Goal: Transaction & Acquisition: Book appointment/travel/reservation

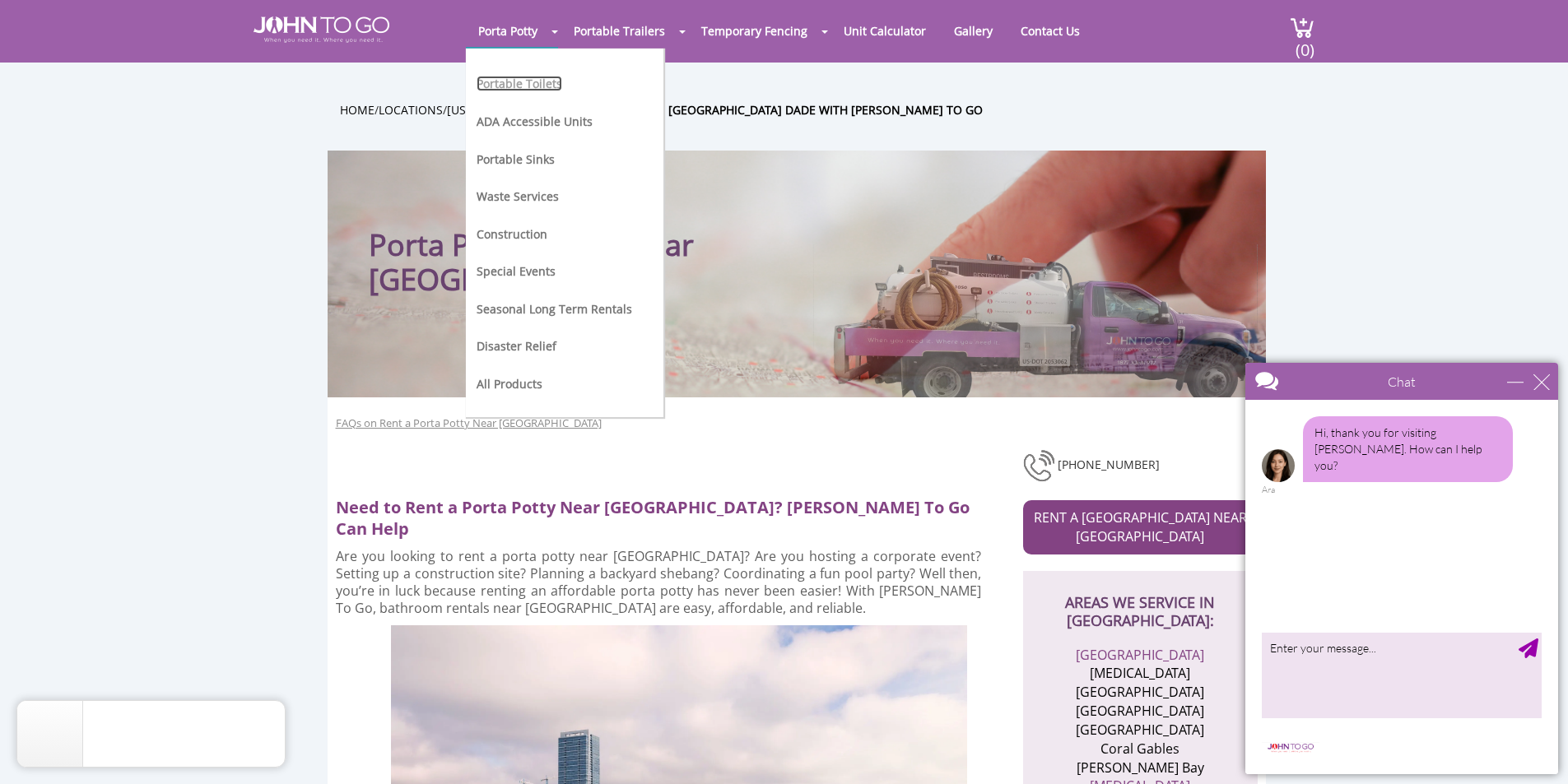
click at [545, 79] on link "Portable Toilets" at bounding box center [520, 84] width 86 height 16
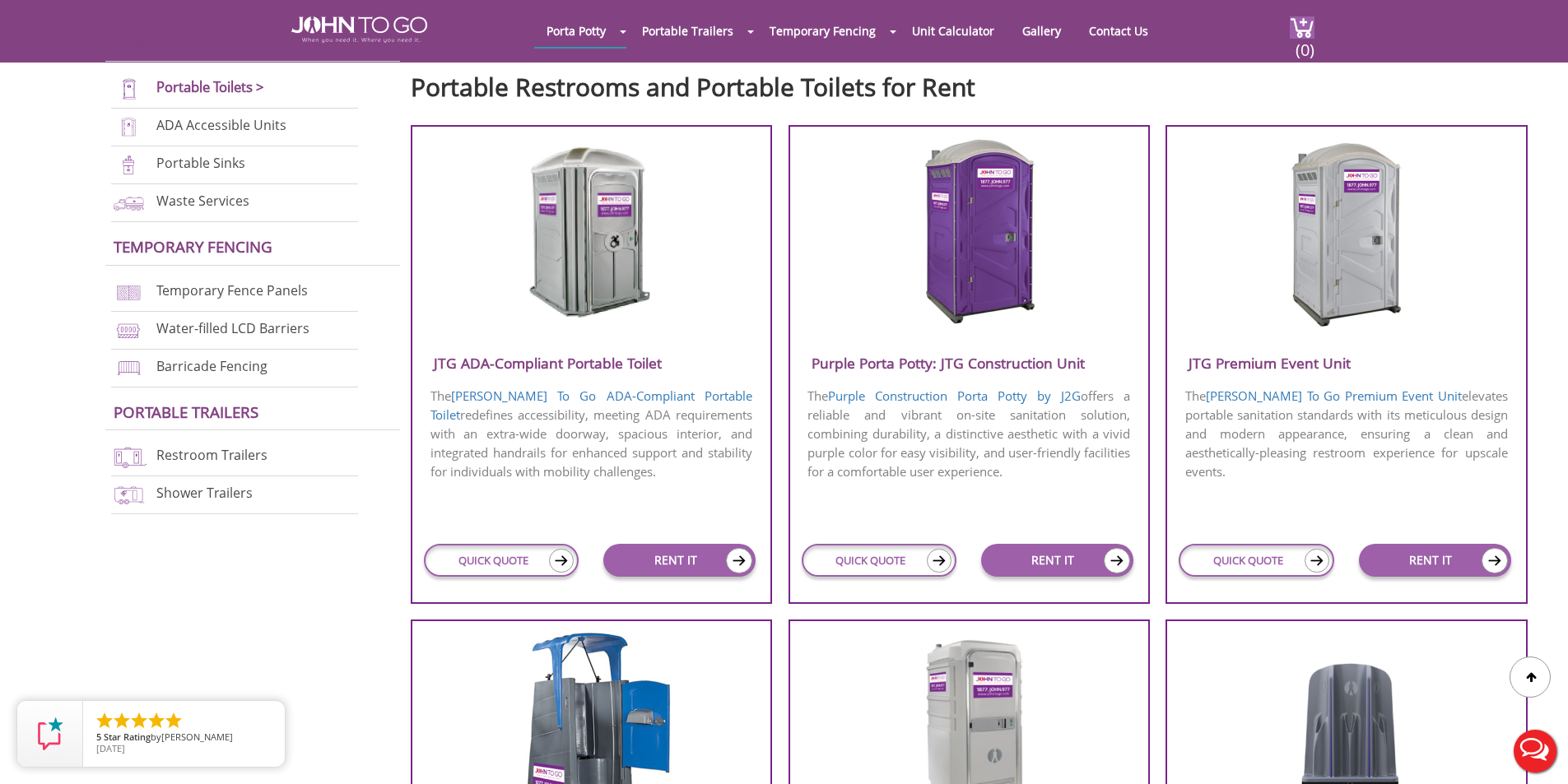
scroll to position [576, 0]
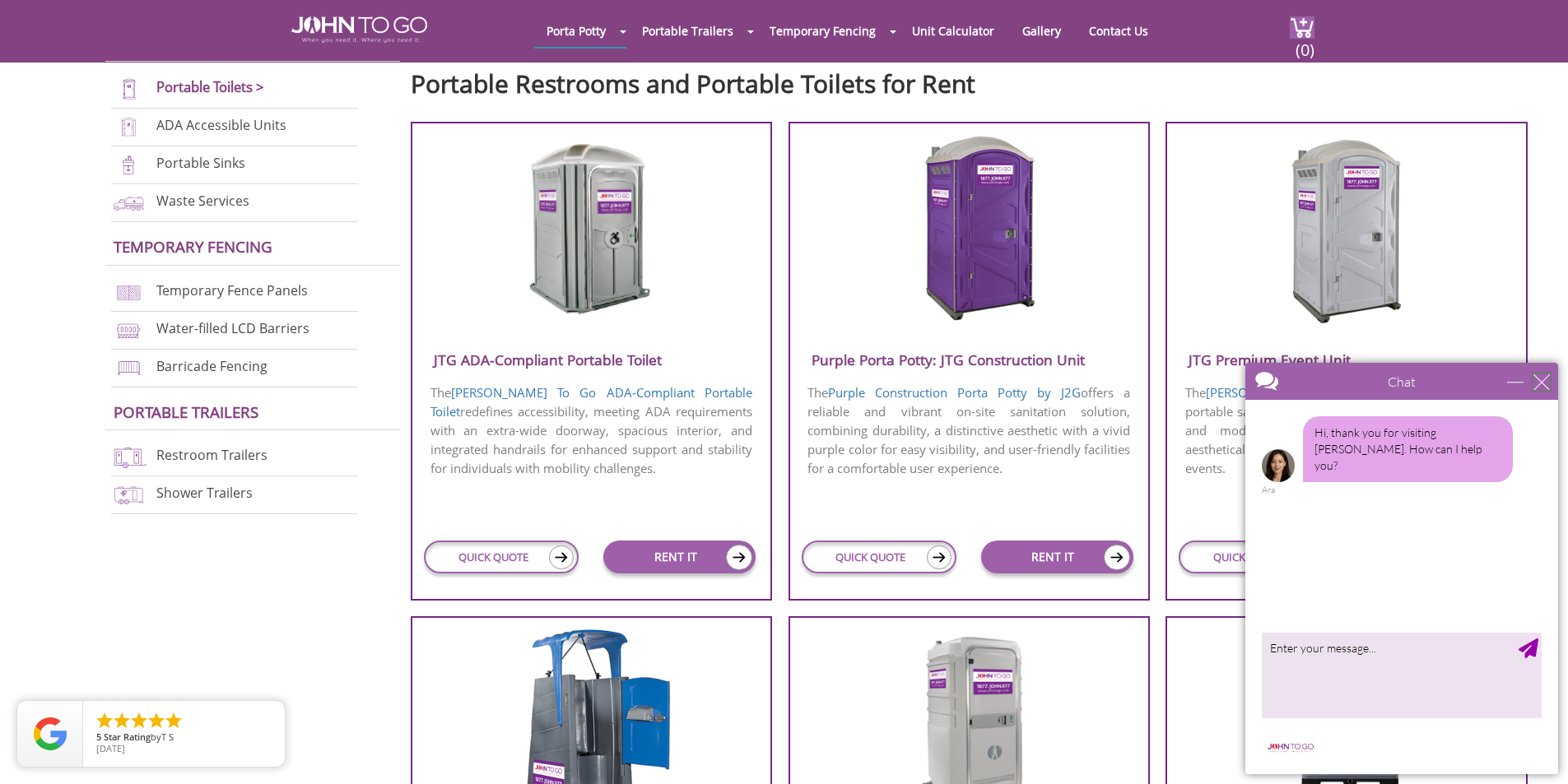
click at [1544, 389] on div "close" at bounding box center [1542, 381] width 17 height 17
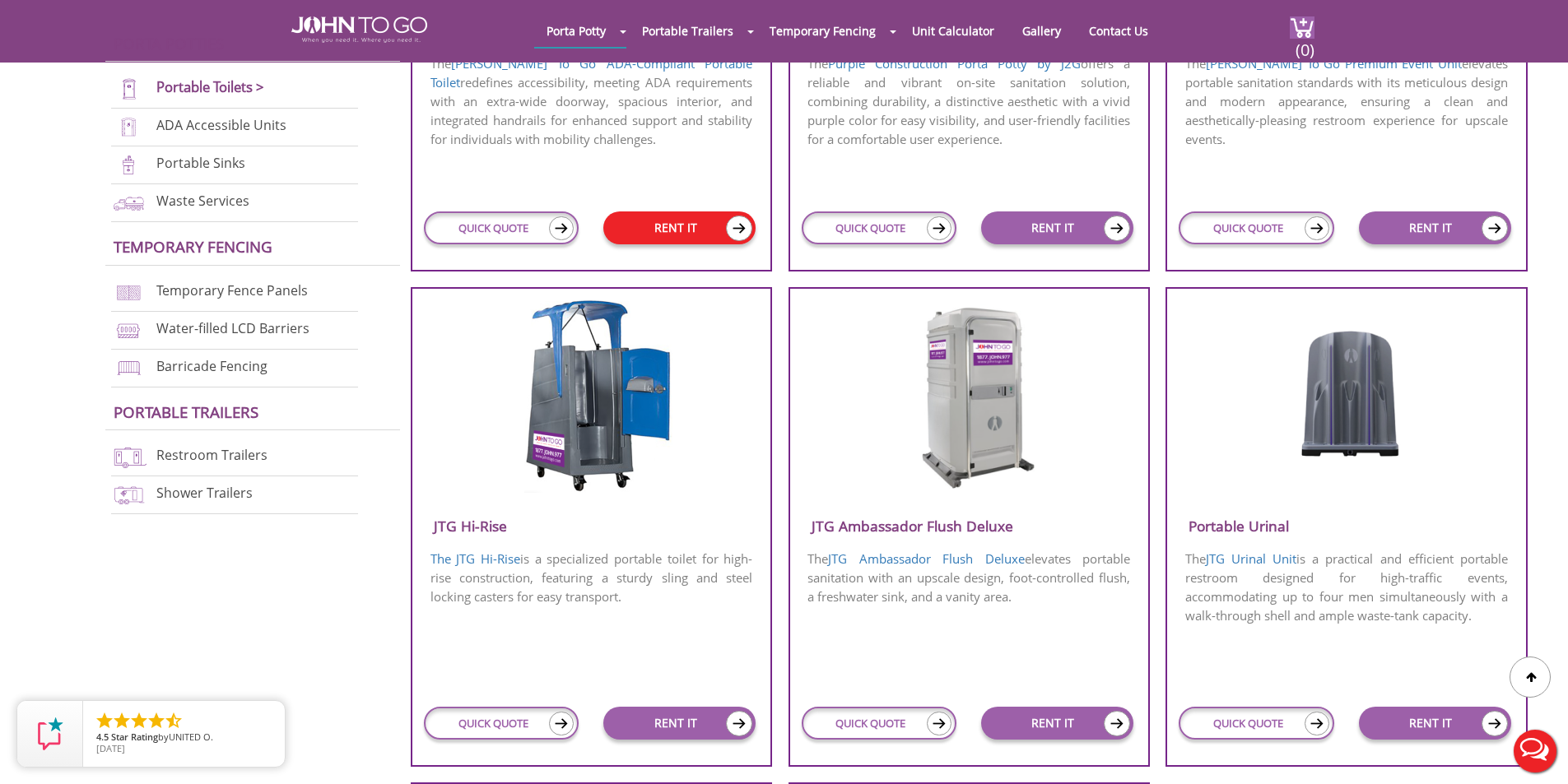
scroll to position [740, 0]
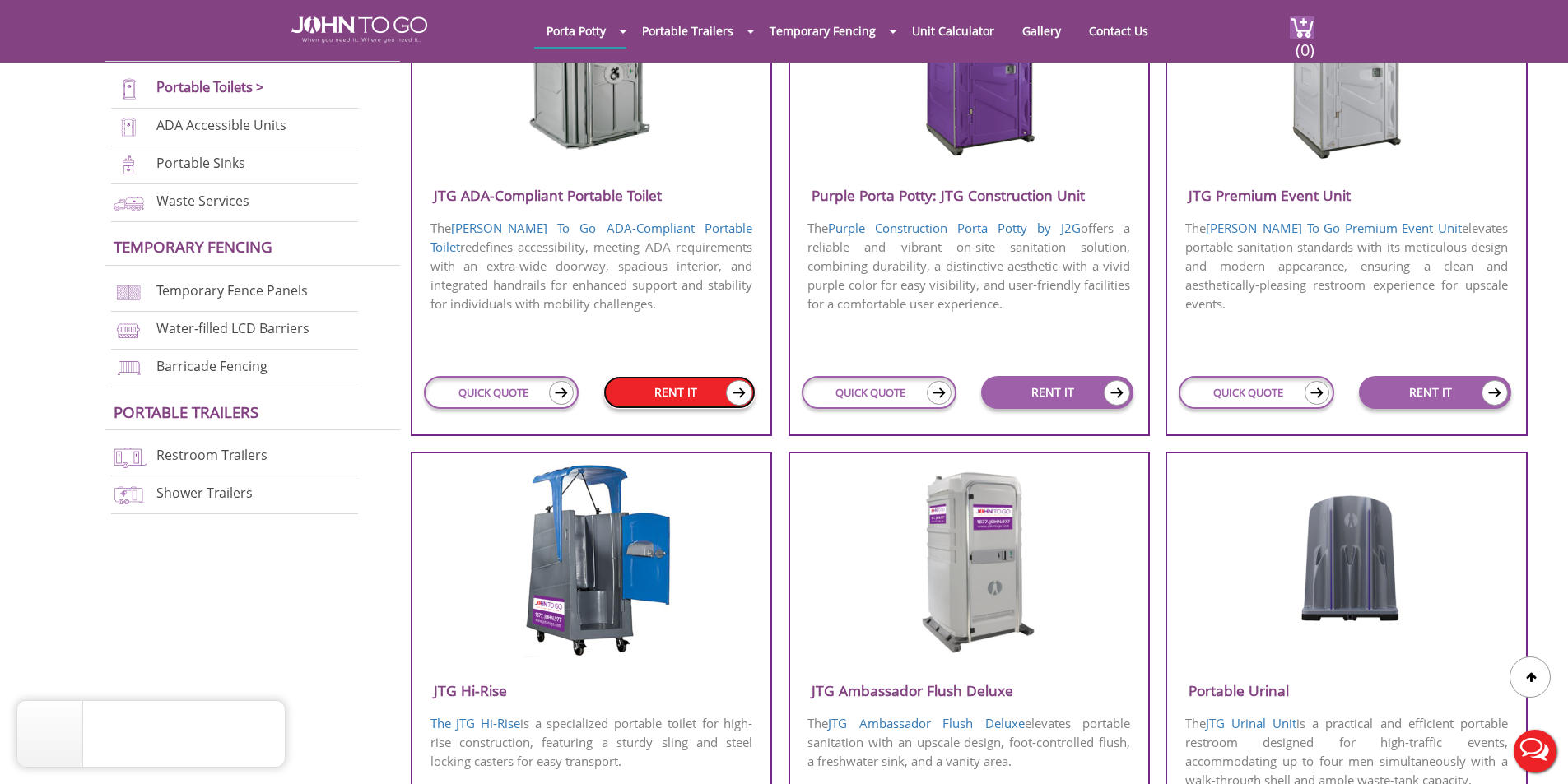
drag, startPoint x: 632, startPoint y: 393, endPoint x: 662, endPoint y: 393, distance: 30.0
click at [633, 393] on link "RENT IT" at bounding box center [679, 393] width 152 height 33
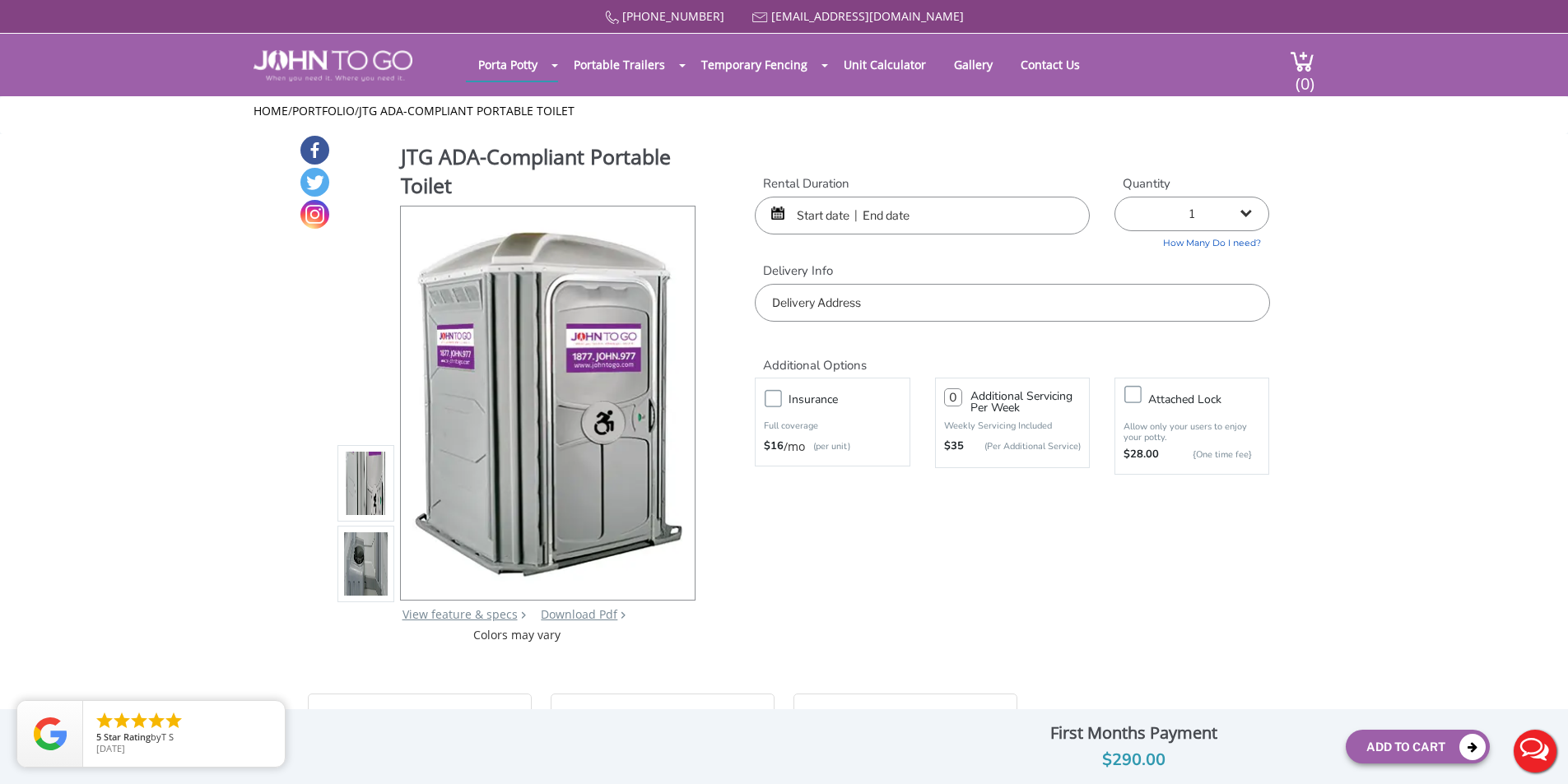
click at [829, 215] on input "text" at bounding box center [922, 216] width 335 height 38
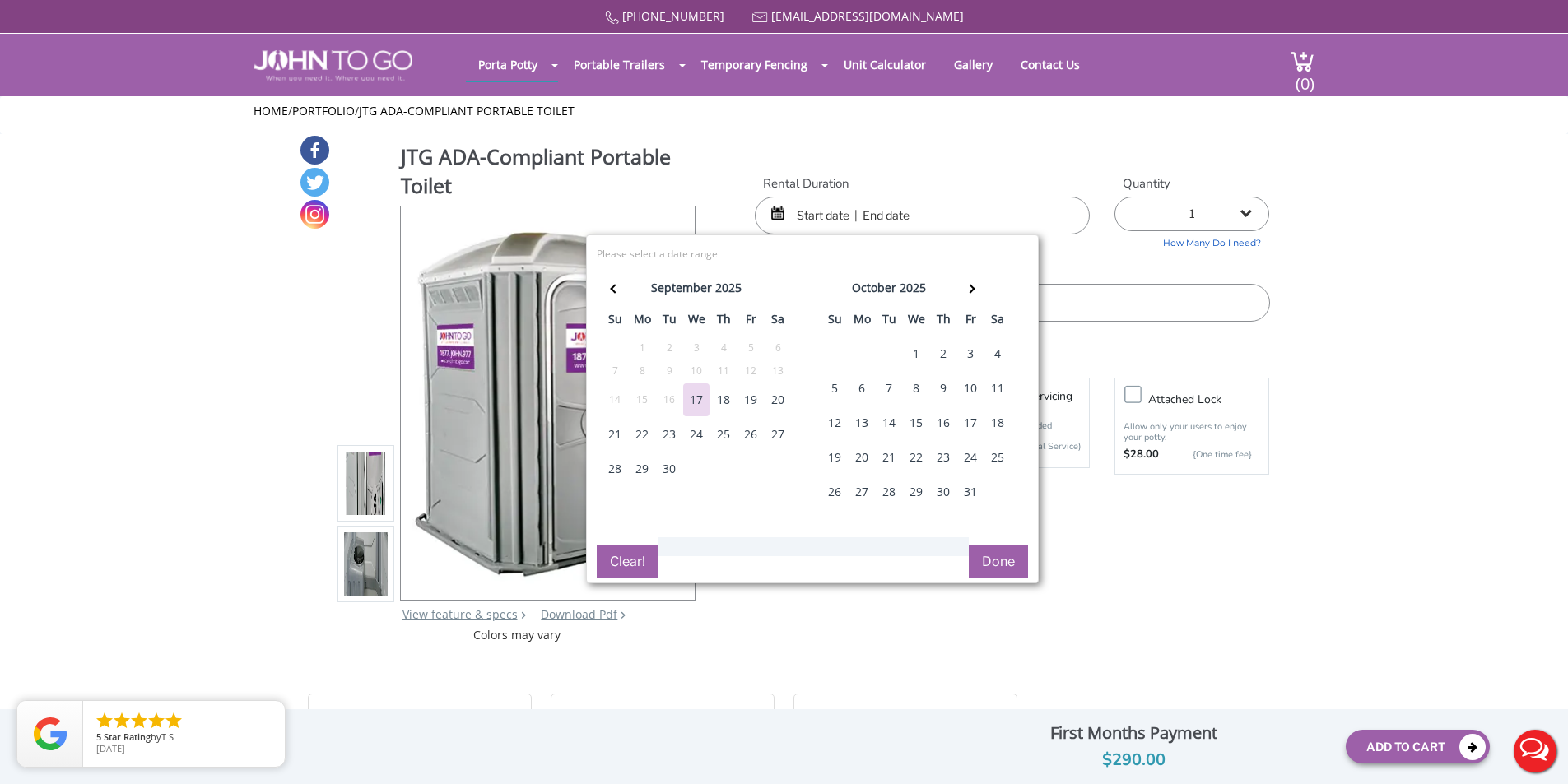
click at [778, 403] on div "20" at bounding box center [778, 400] width 26 height 33
click at [779, 392] on div "20" at bounding box center [778, 400] width 26 height 33
type input "09/20/2025 to 09/20/2025"
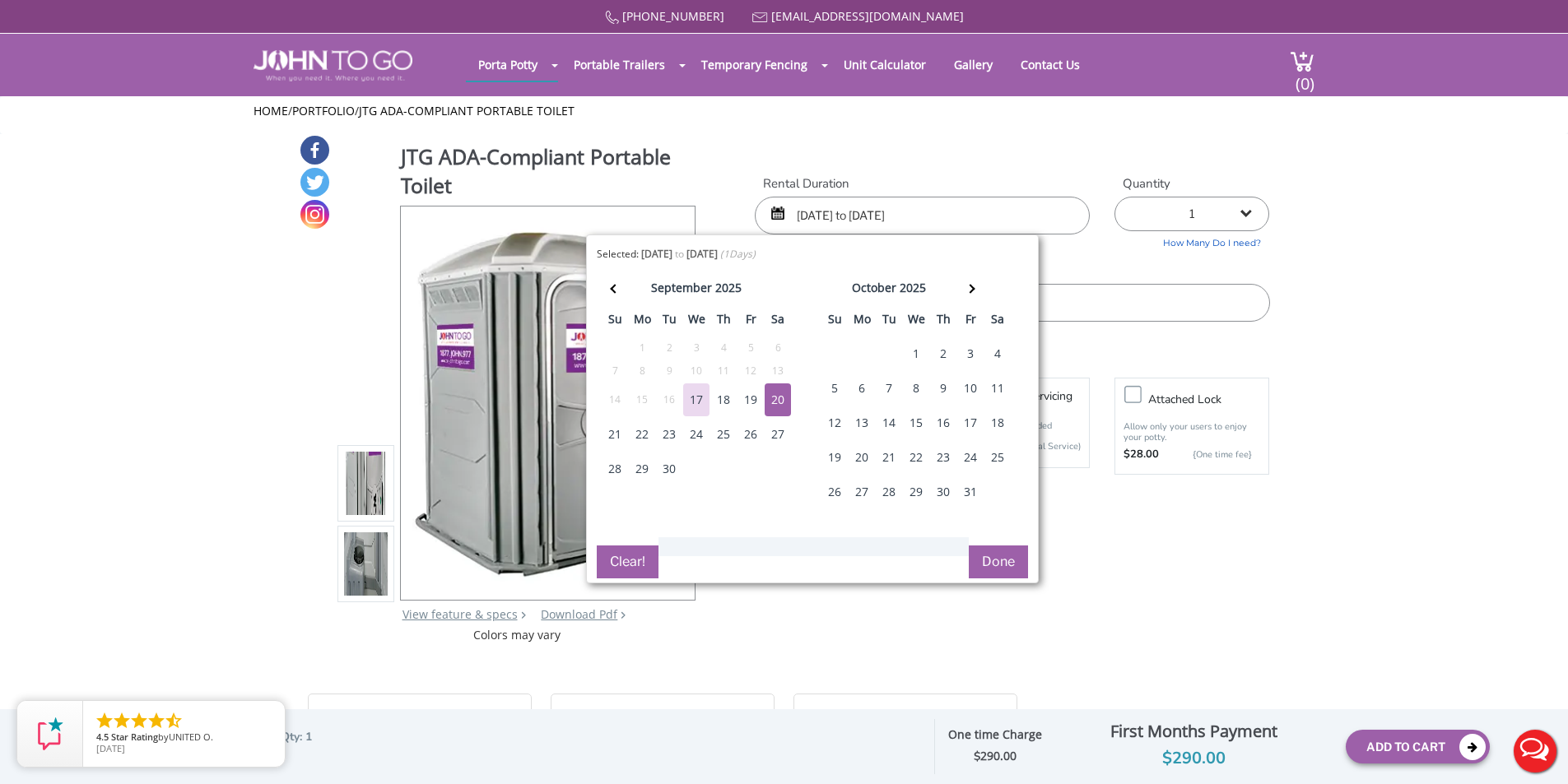
click at [1010, 555] on button "Done" at bounding box center [998, 562] width 60 height 33
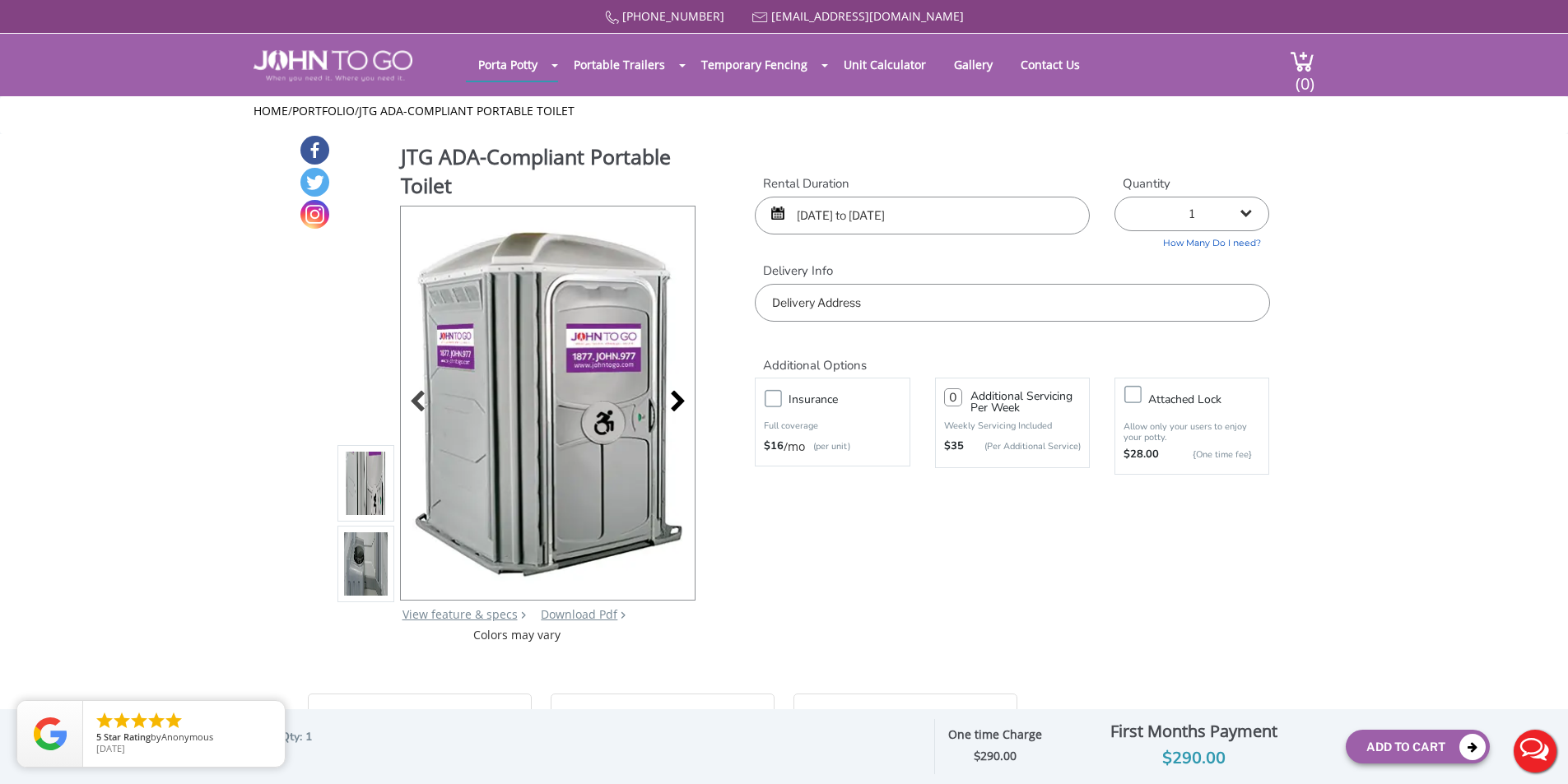
click at [675, 404] on div at bounding box center [673, 404] width 23 height 23
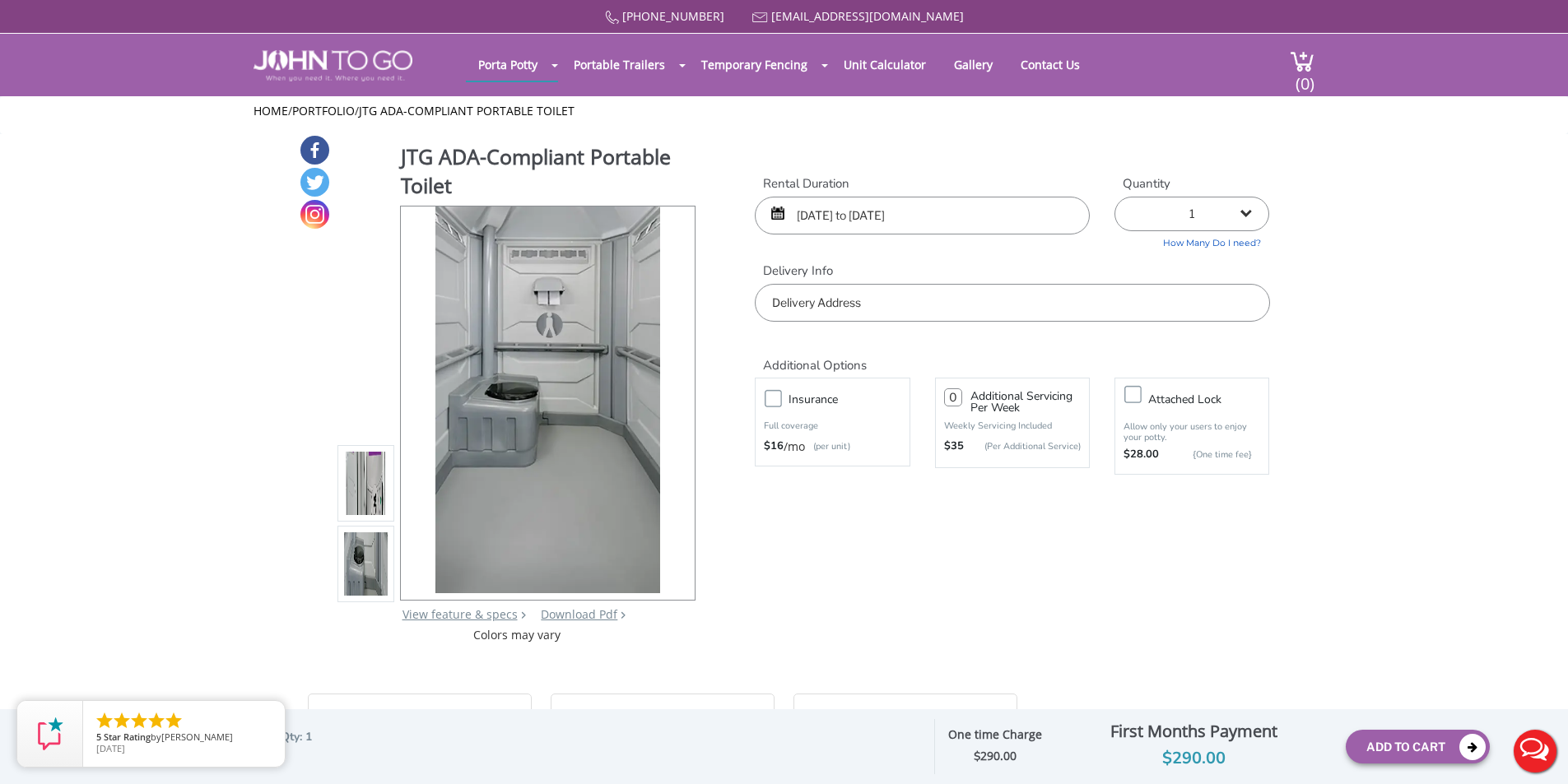
click at [675, 404] on div at bounding box center [547, 403] width 294 height 393
click at [422, 406] on div at bounding box center [422, 404] width 23 height 23
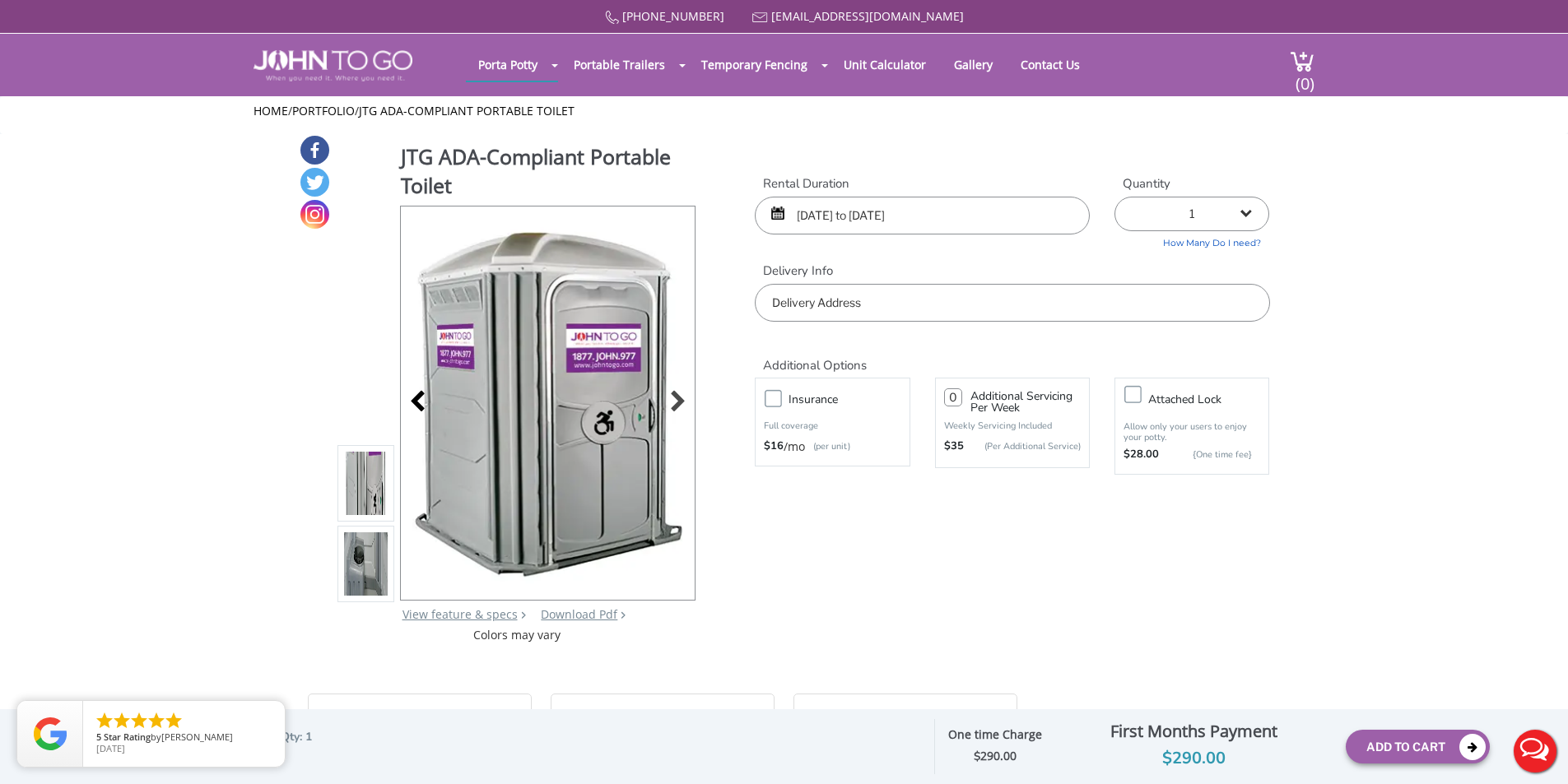
click at [414, 407] on div at bounding box center [422, 404] width 23 height 23
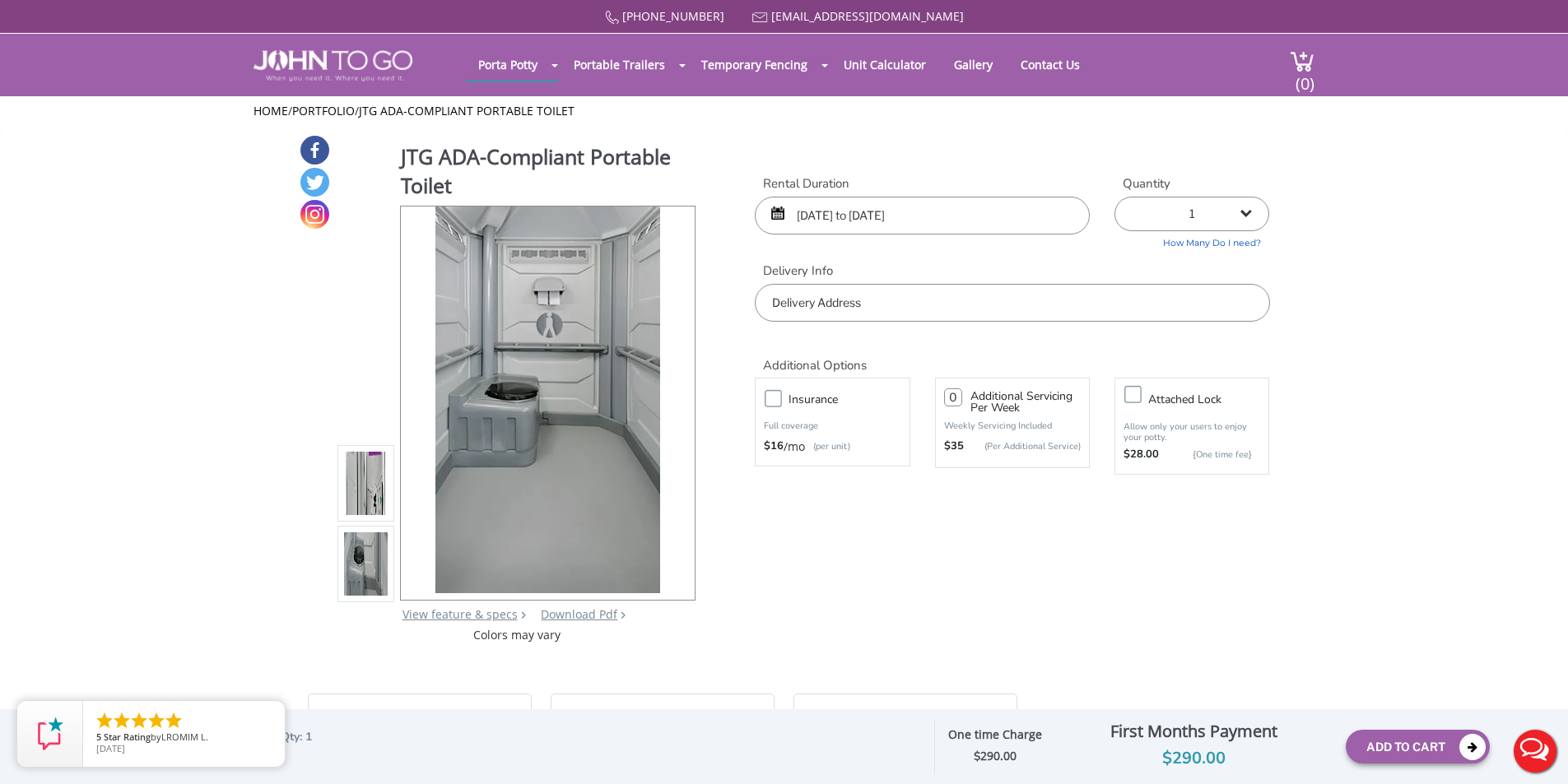
click at [418, 405] on div at bounding box center [547, 403] width 294 height 393
click at [416, 402] on div at bounding box center [422, 404] width 23 height 23
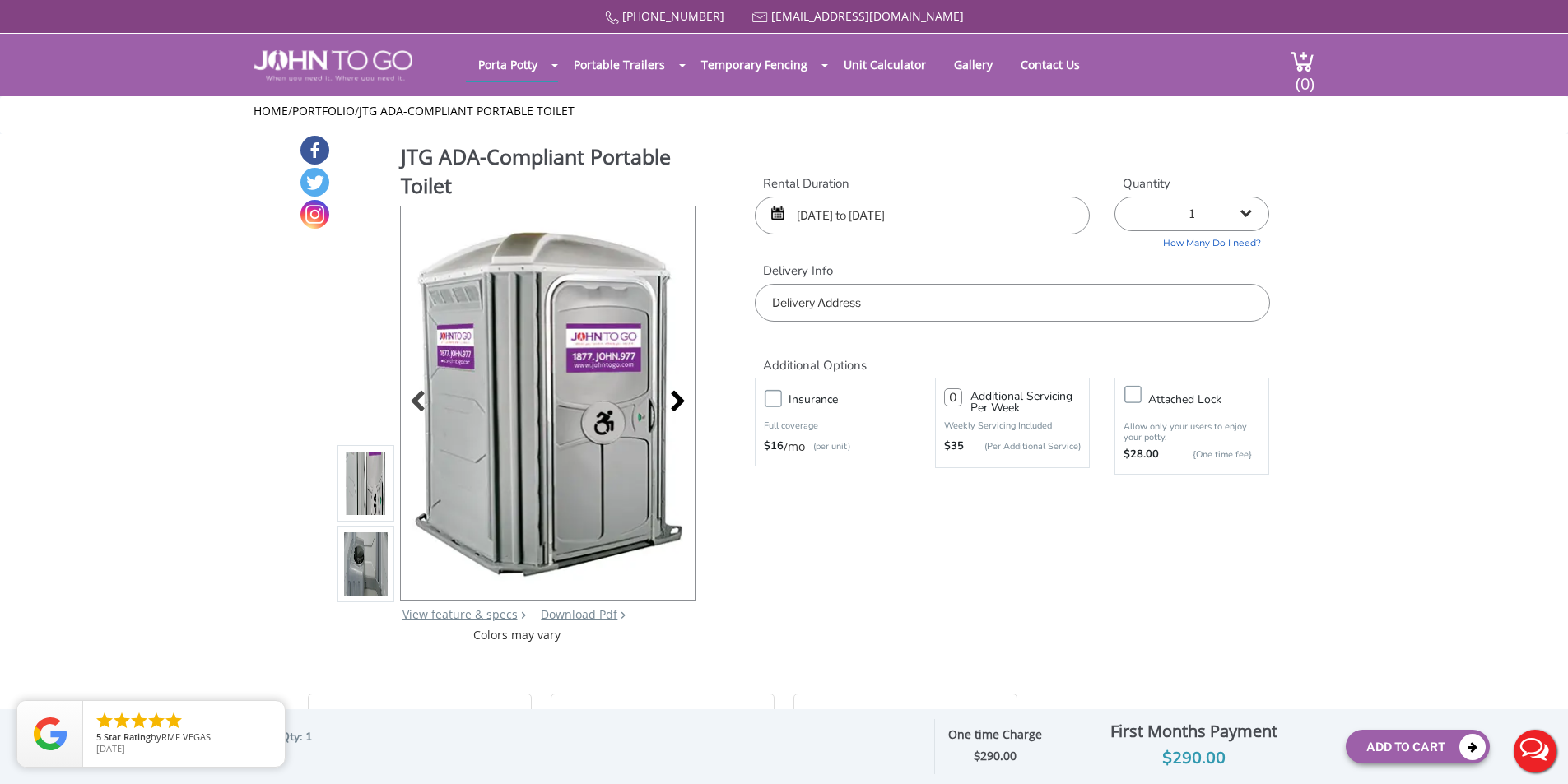
click at [676, 404] on div at bounding box center [673, 404] width 23 height 23
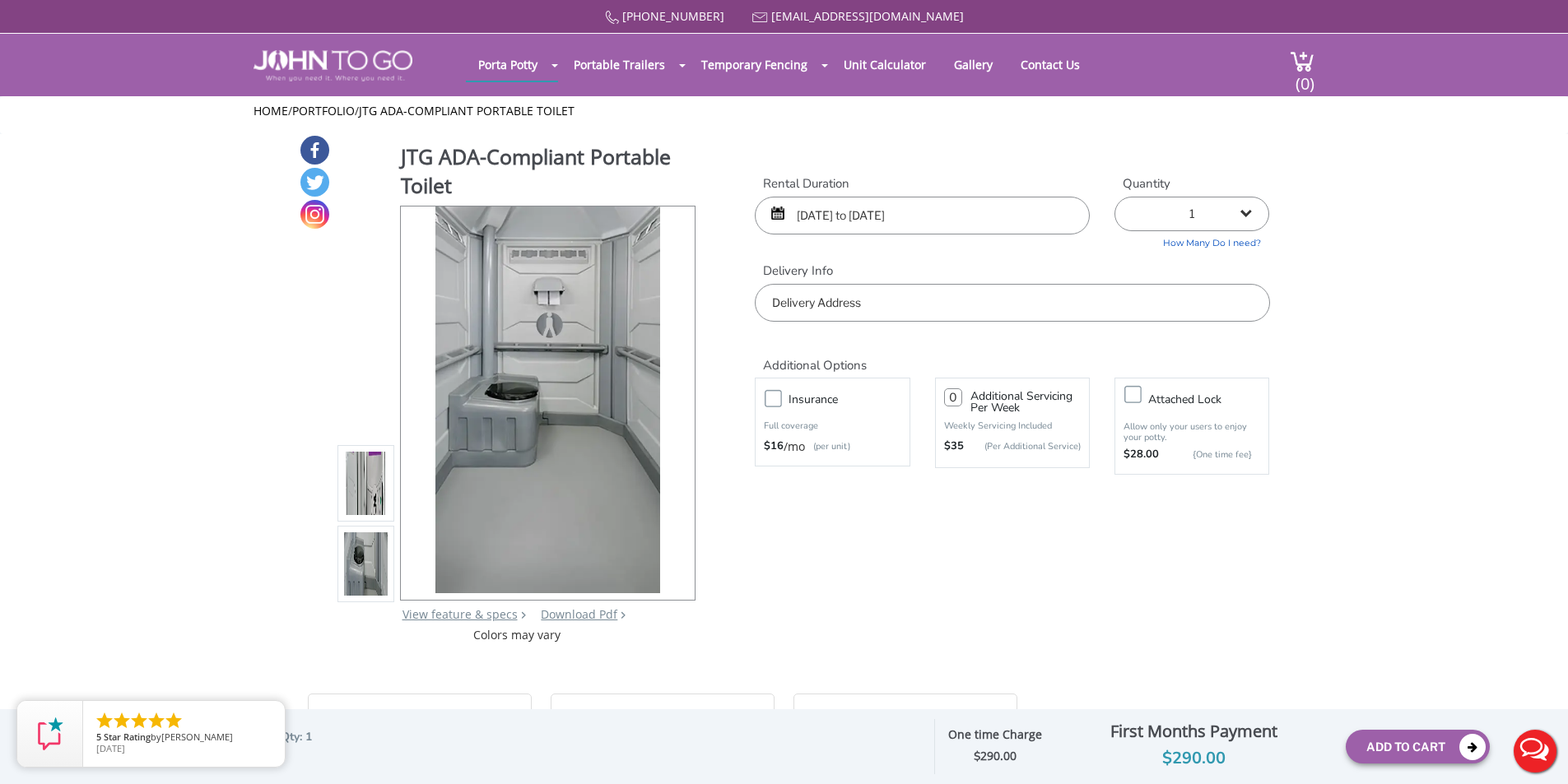
click at [676, 404] on div at bounding box center [547, 403] width 294 height 393
click at [422, 412] on div at bounding box center [422, 404] width 23 height 23
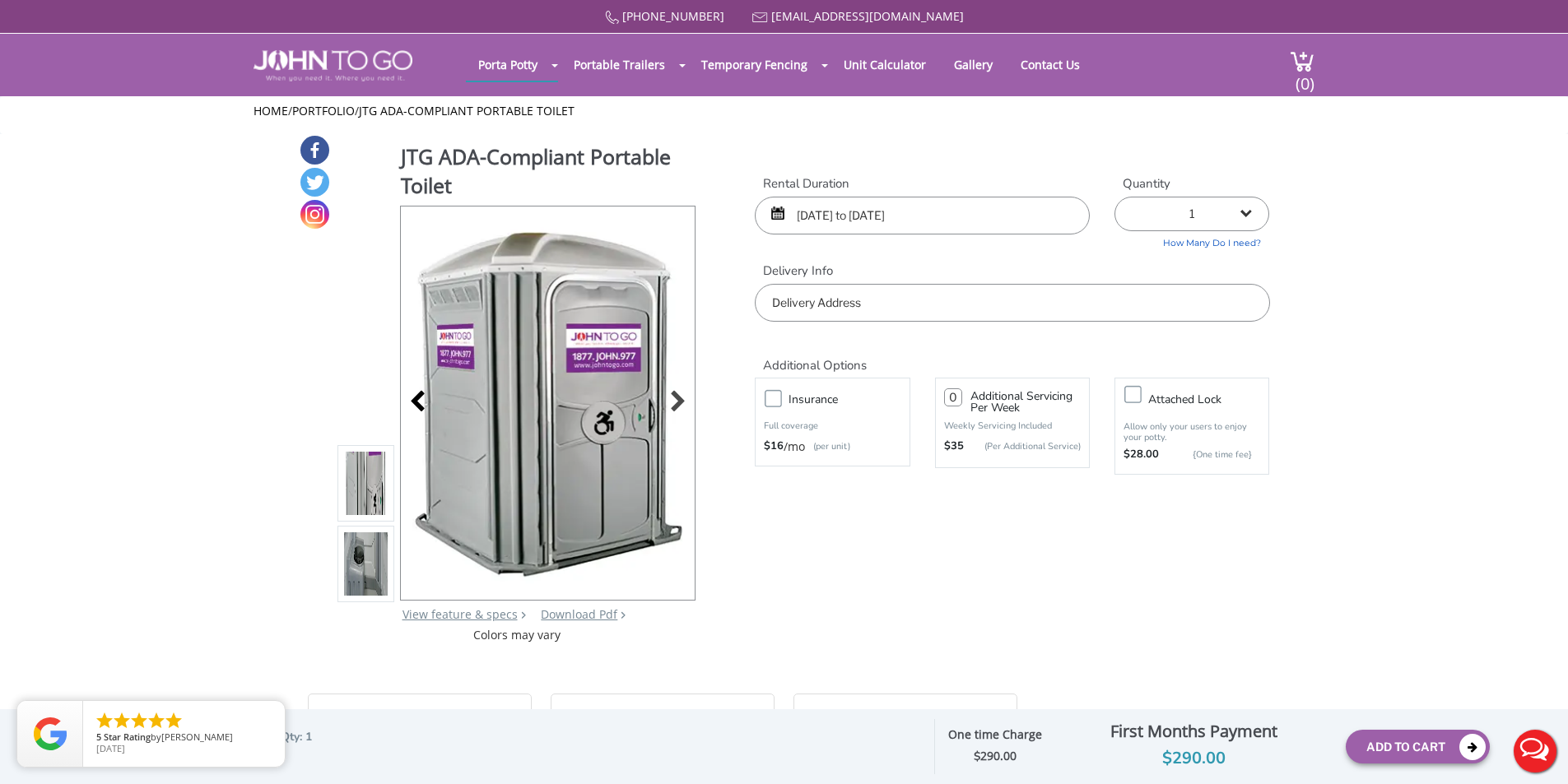
click at [414, 405] on div at bounding box center [422, 404] width 23 height 23
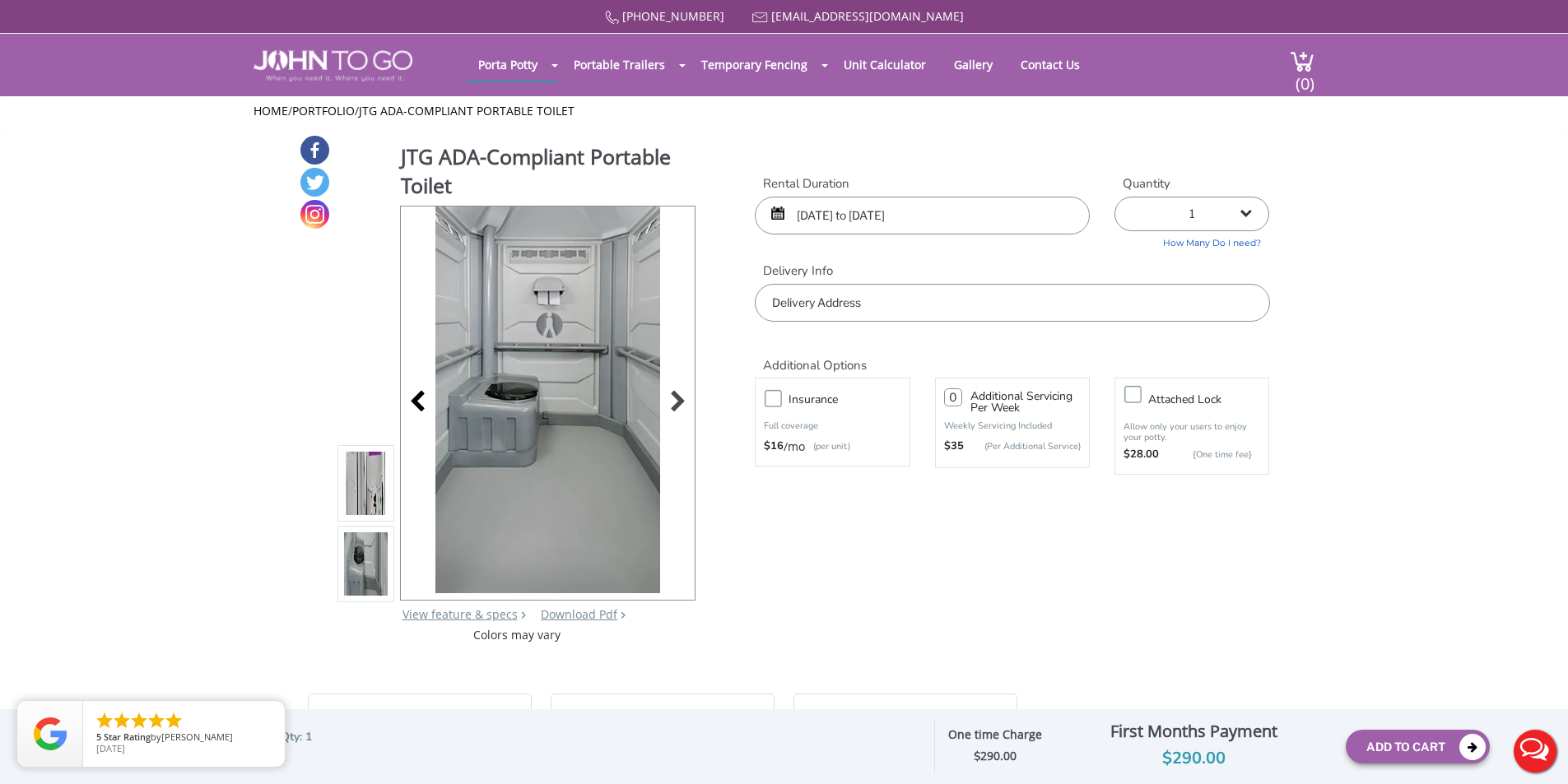
click at [414, 404] on div at bounding box center [422, 404] width 23 height 23
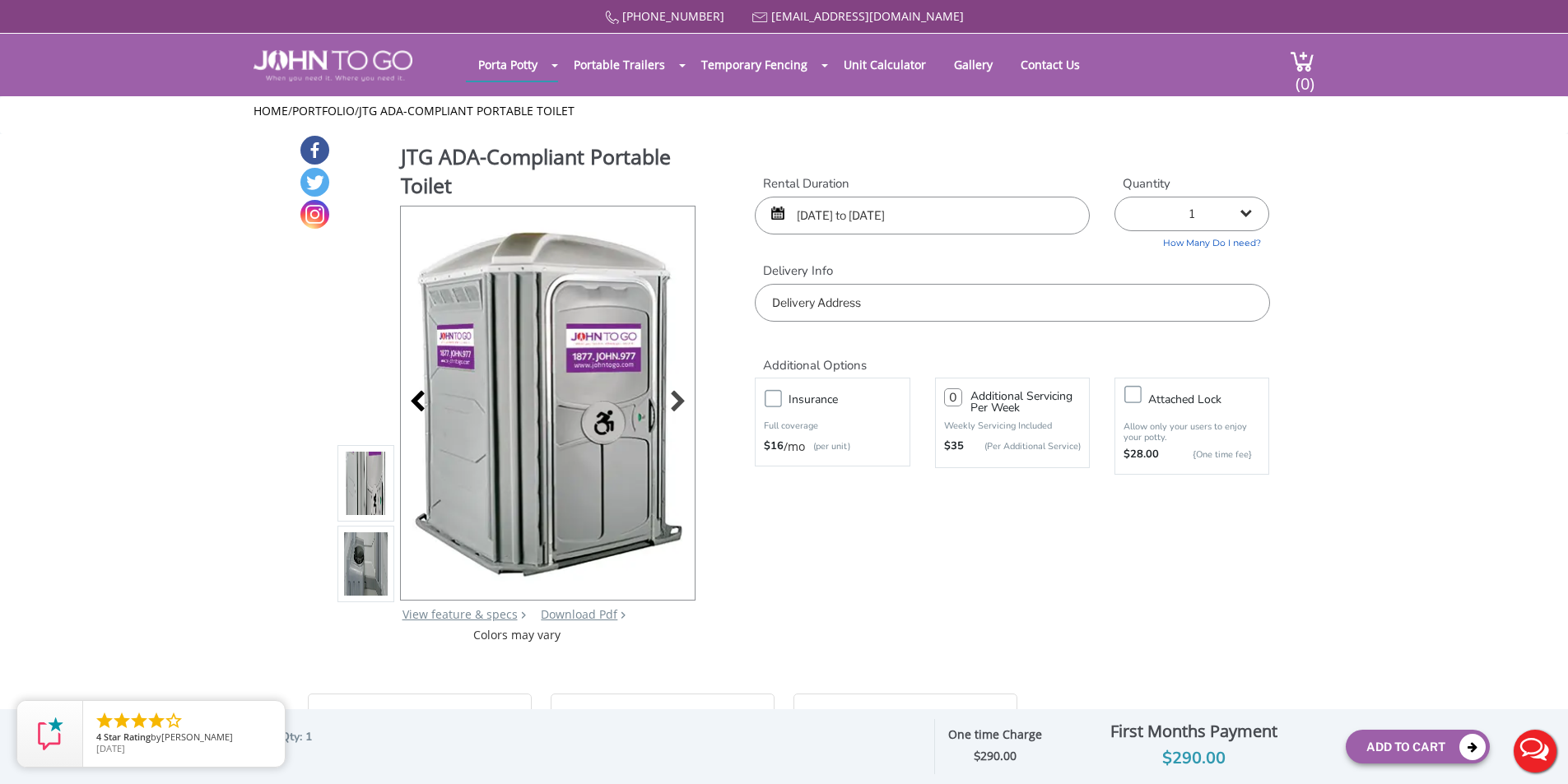
click at [416, 404] on div at bounding box center [422, 404] width 23 height 23
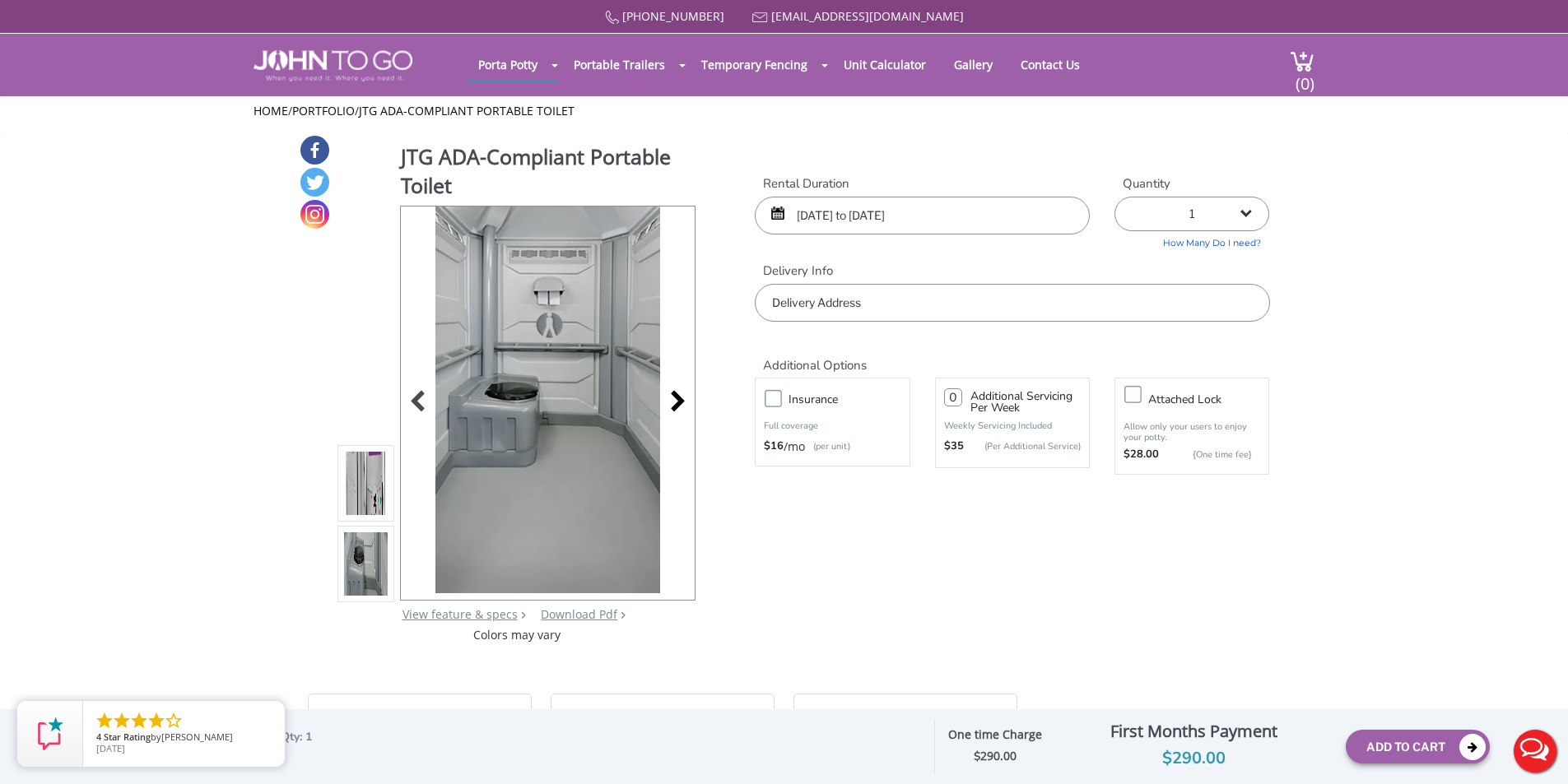
click at [672, 404] on div at bounding box center [673, 404] width 23 height 23
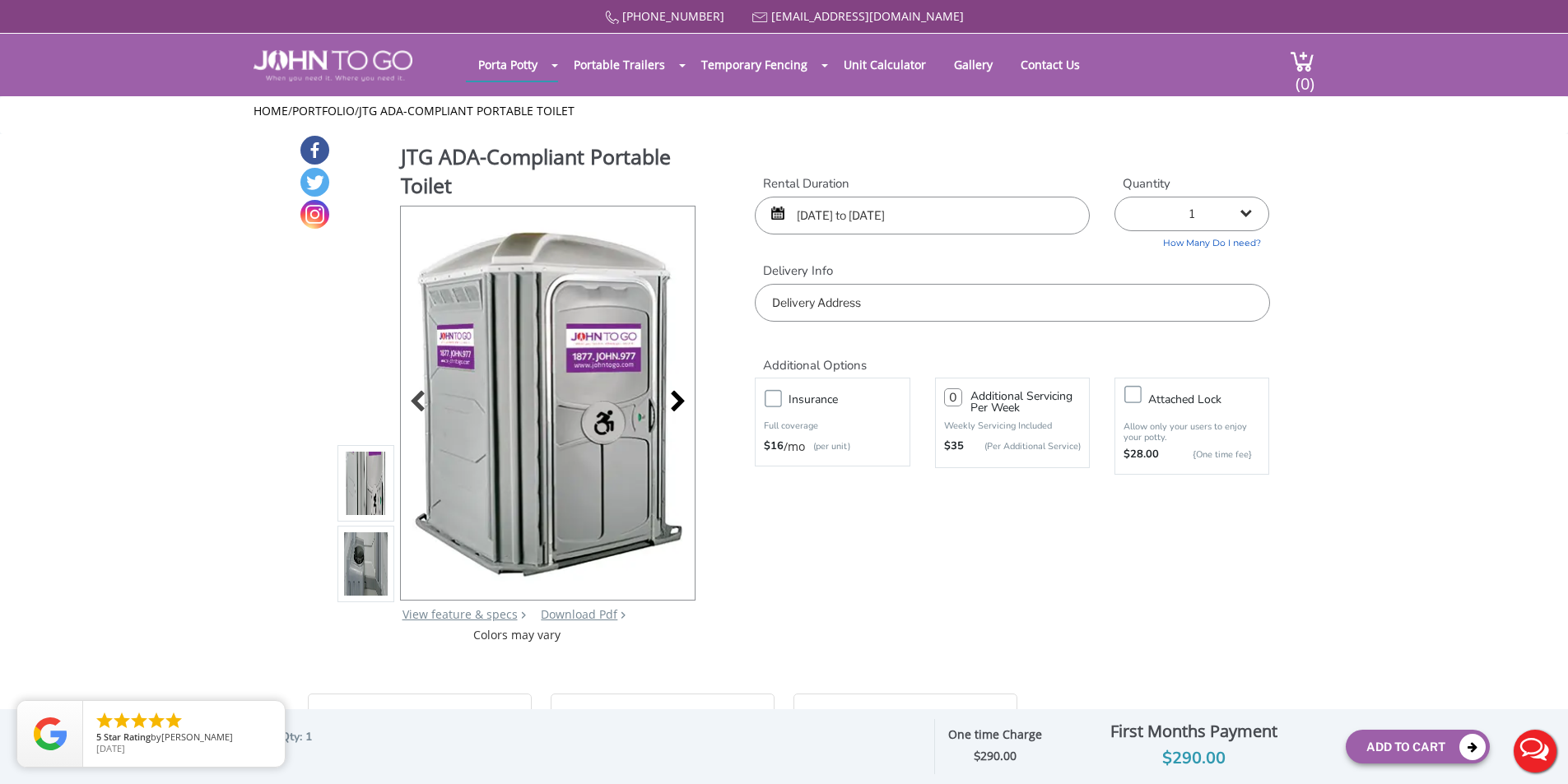
click at [672, 404] on div at bounding box center [673, 404] width 23 height 23
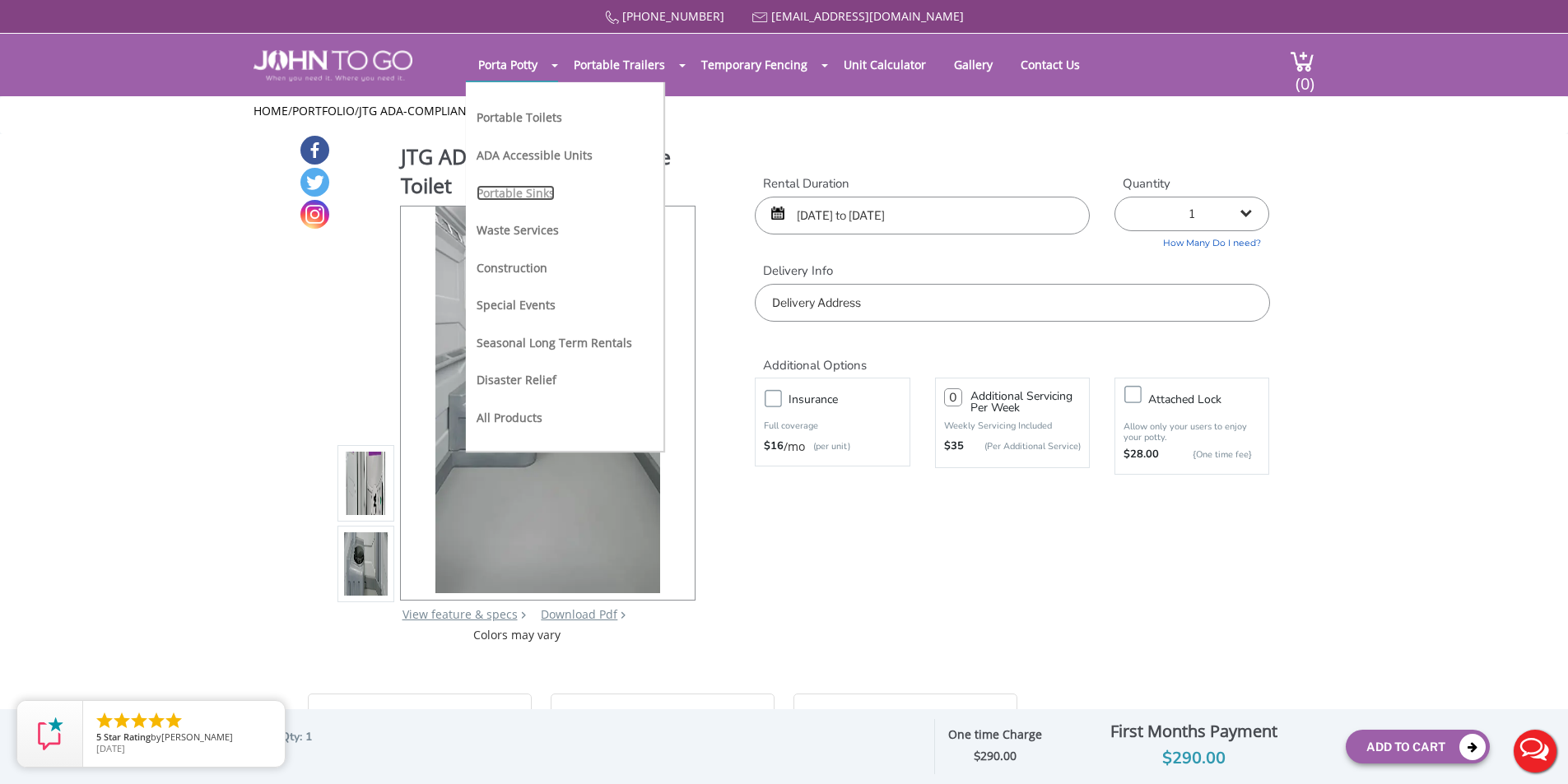
click at [518, 186] on link "Portable Sinks" at bounding box center [516, 193] width 78 height 16
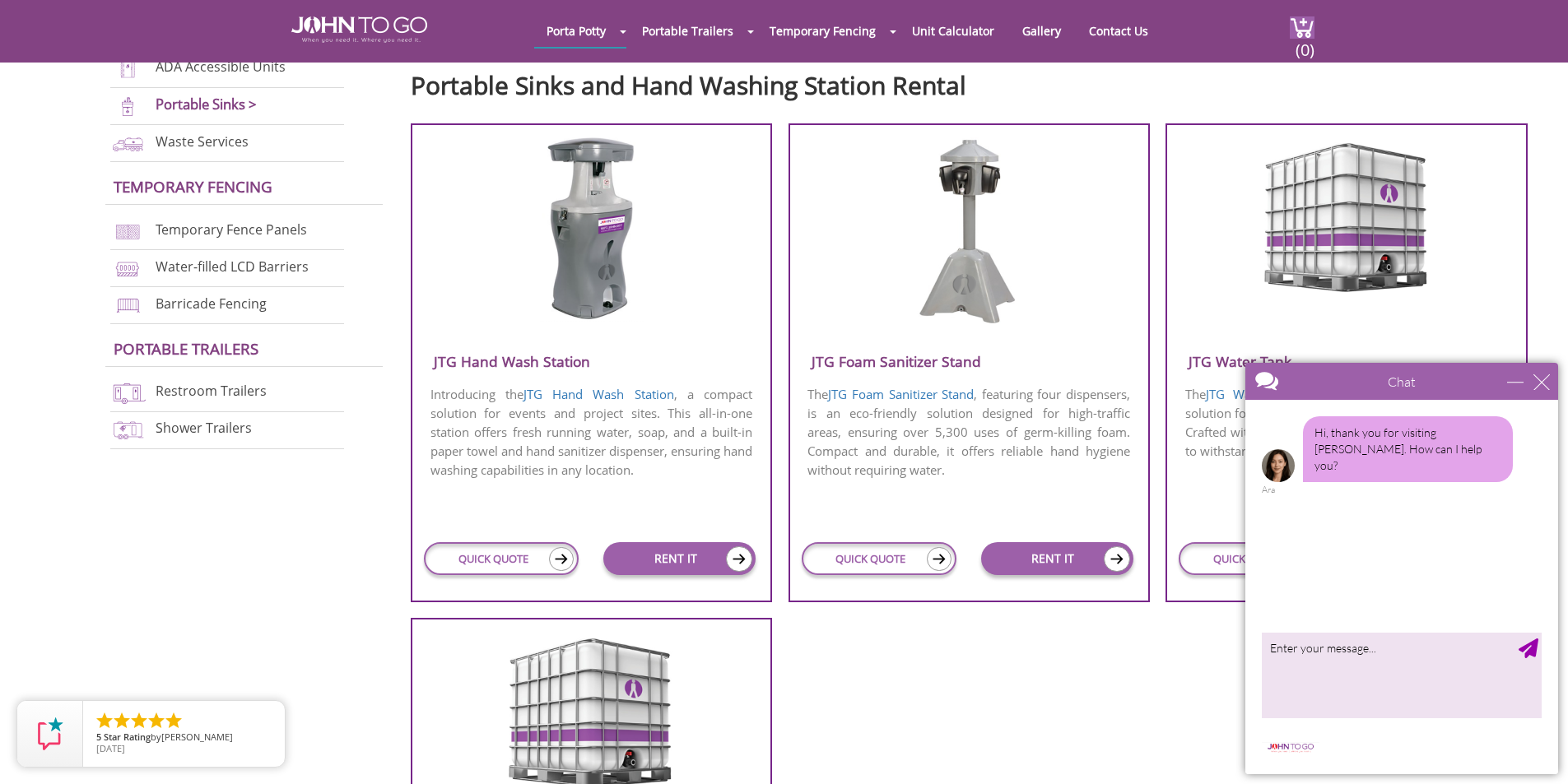
scroll to position [576, 0]
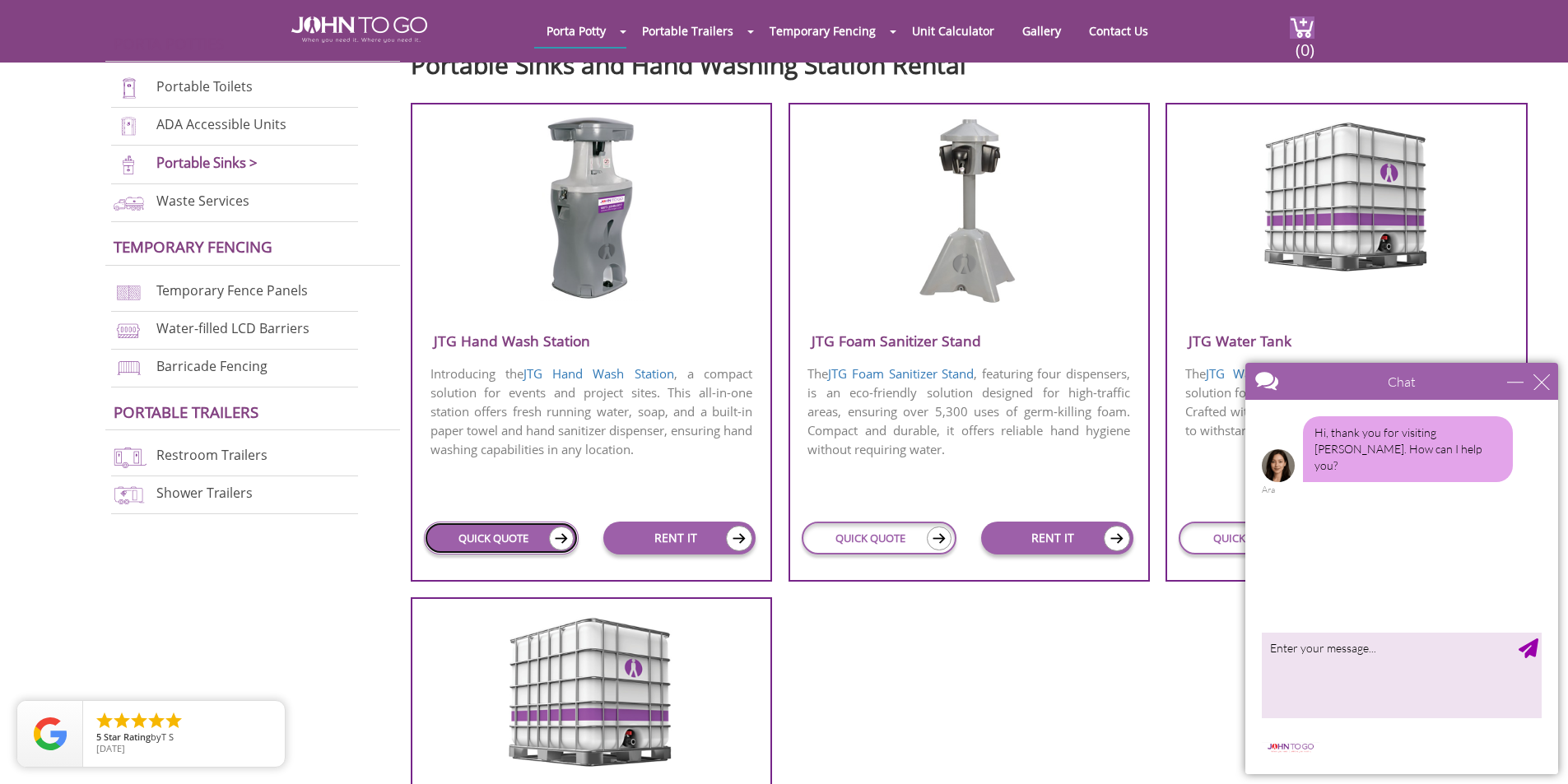
click at [537, 544] on link "QUICK QUOTE" at bounding box center [502, 538] width 155 height 33
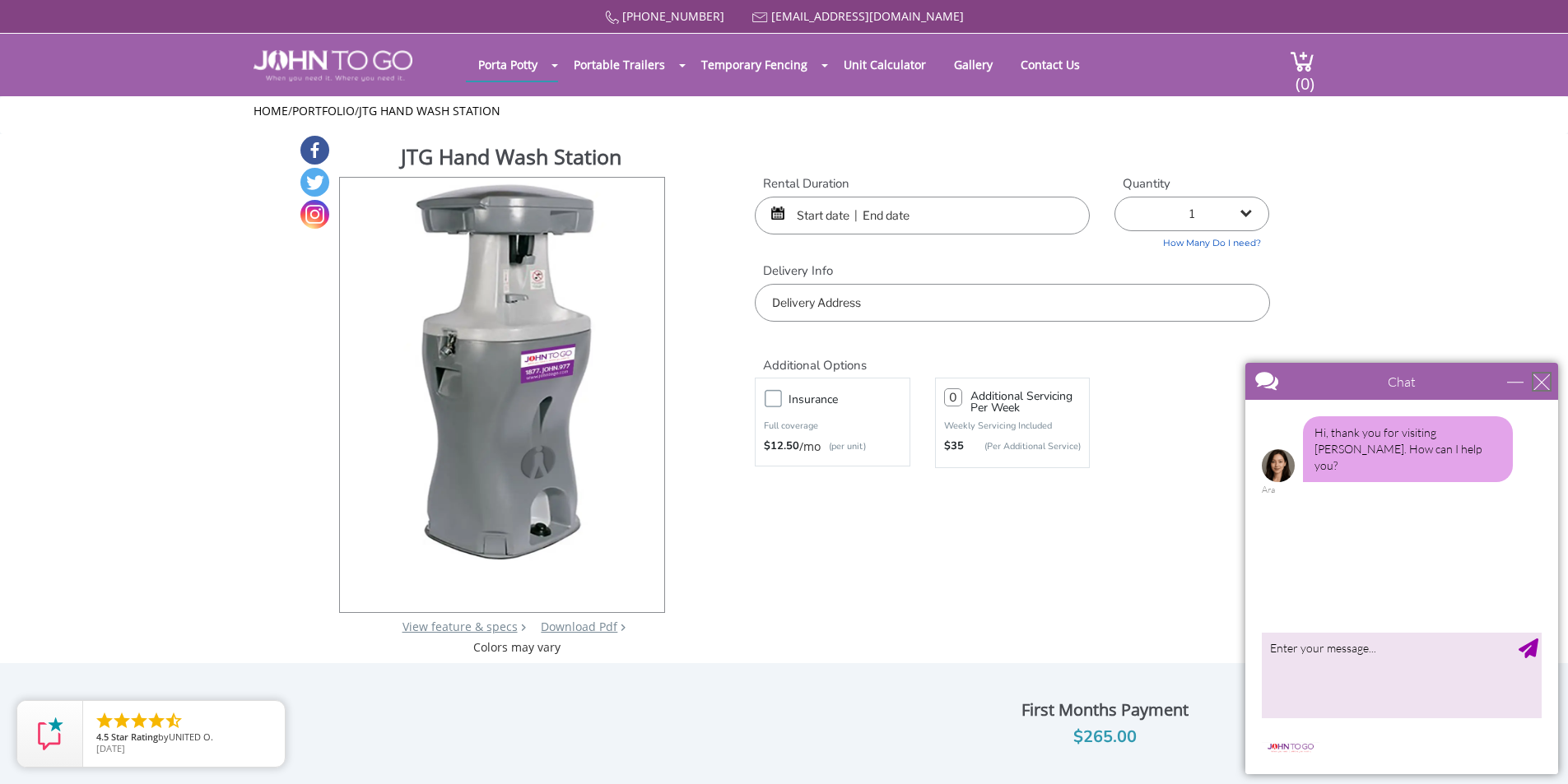
click at [1542, 385] on div "close" at bounding box center [1542, 381] width 17 height 17
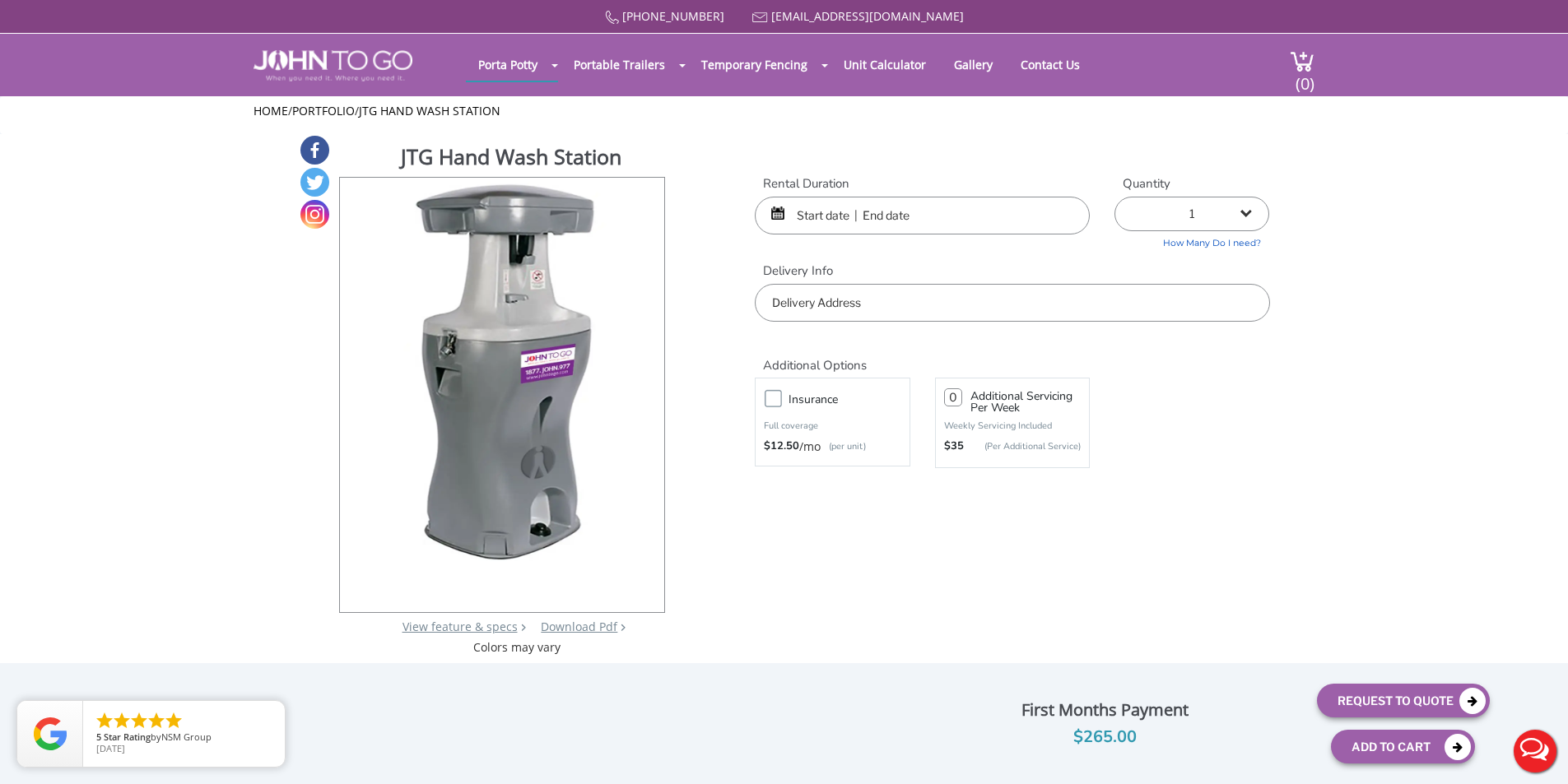
click at [818, 216] on input "text" at bounding box center [922, 216] width 335 height 38
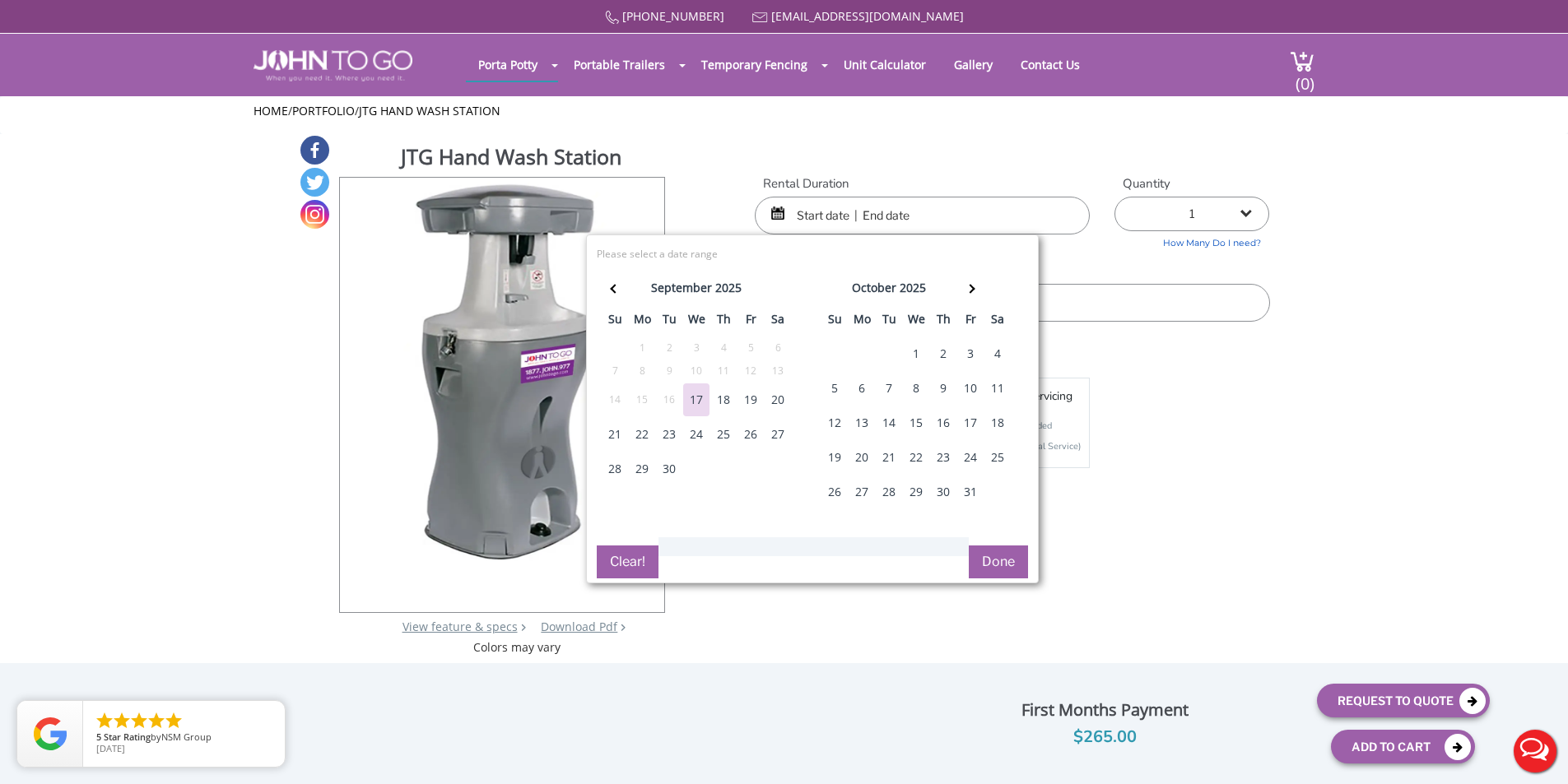
click at [776, 395] on div "20" at bounding box center [778, 400] width 26 height 33
click at [778, 400] on div "20" at bounding box center [778, 400] width 26 height 33
type input "[DATE] to [DATE]"
click at [1004, 568] on button "Done" at bounding box center [998, 562] width 60 height 33
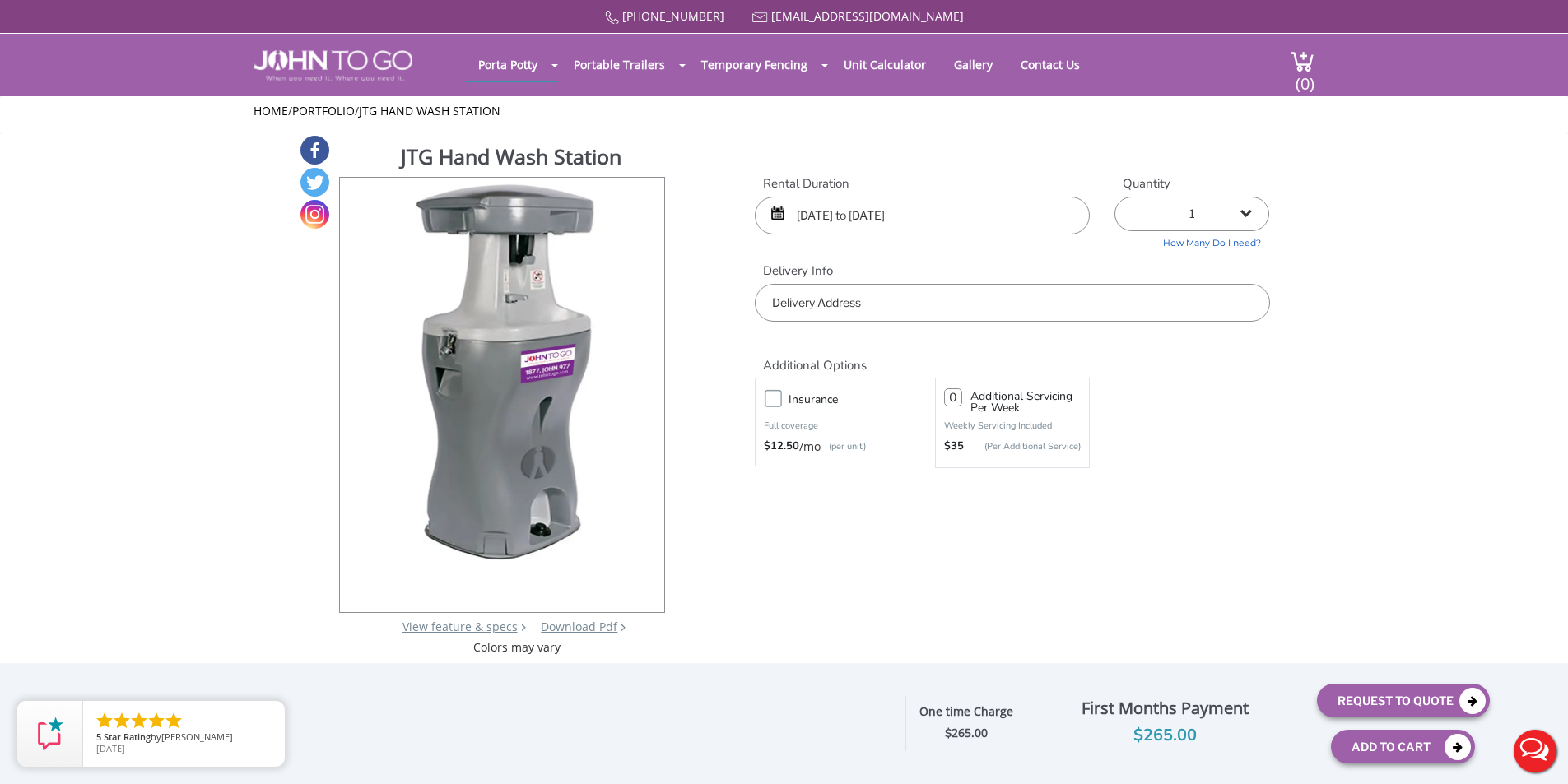
click at [945, 310] on input "text" at bounding box center [1012, 302] width 514 height 38
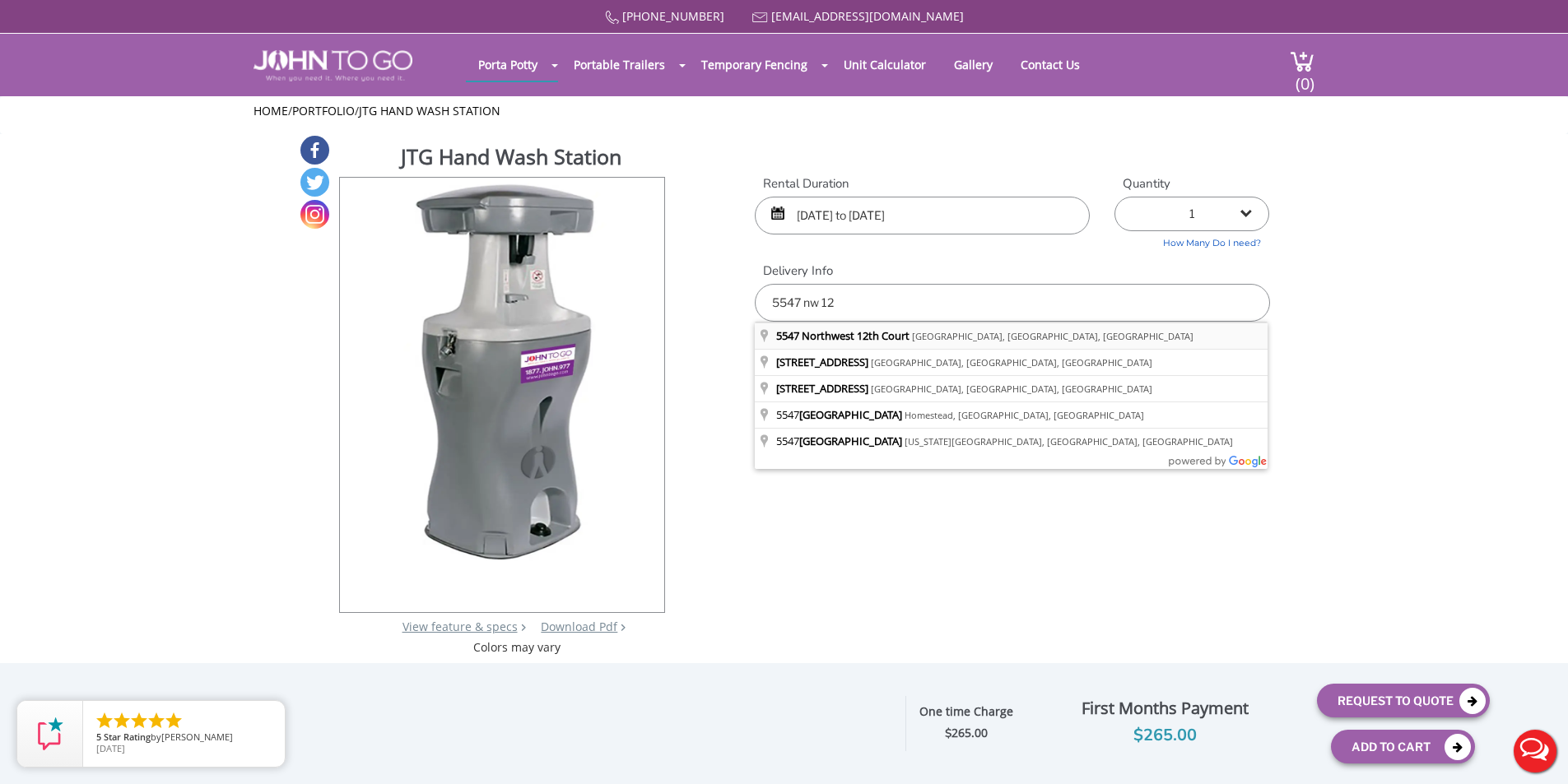
type input "[STREET_ADDRESS]"
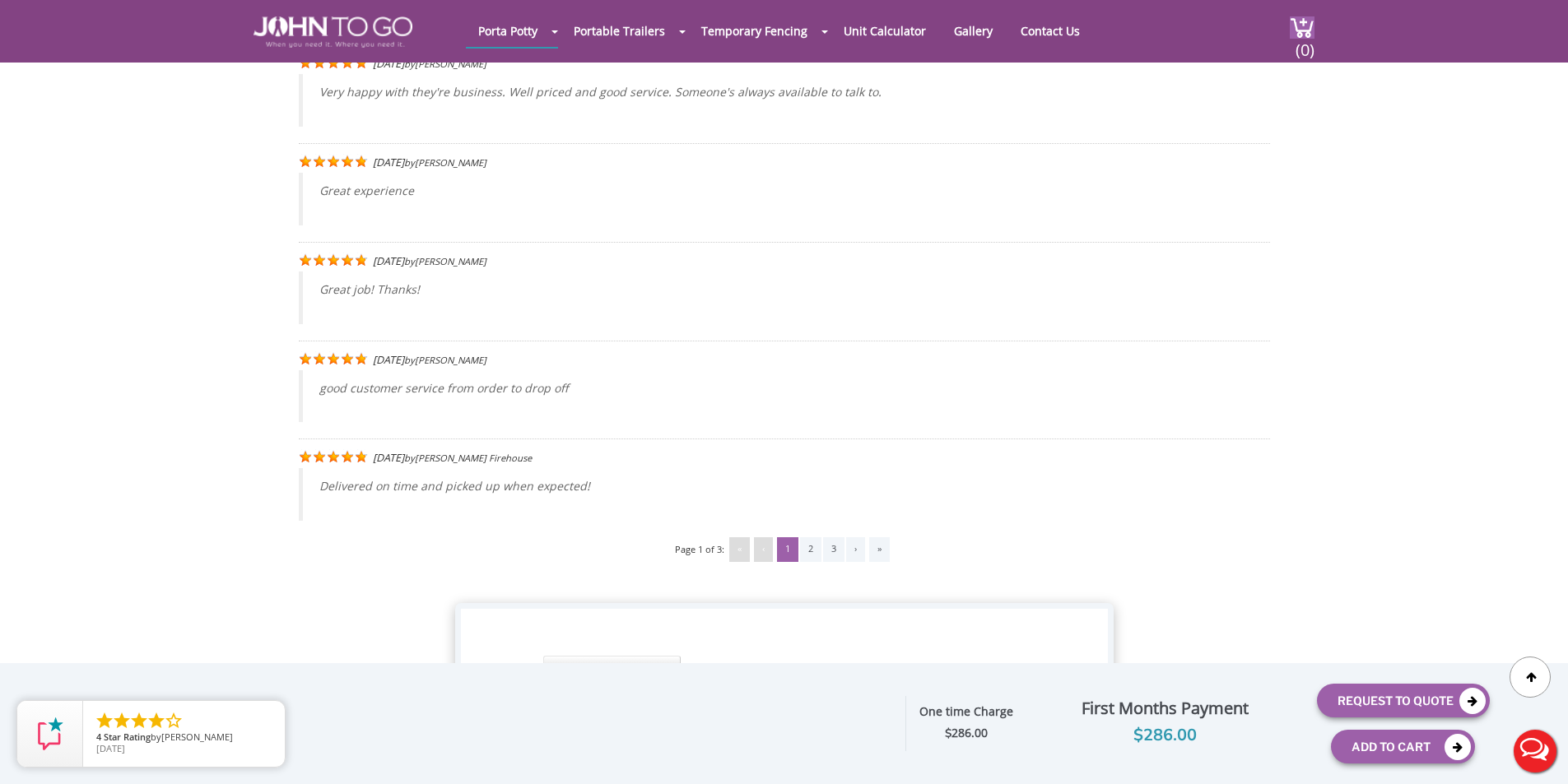
scroll to position [1506, 0]
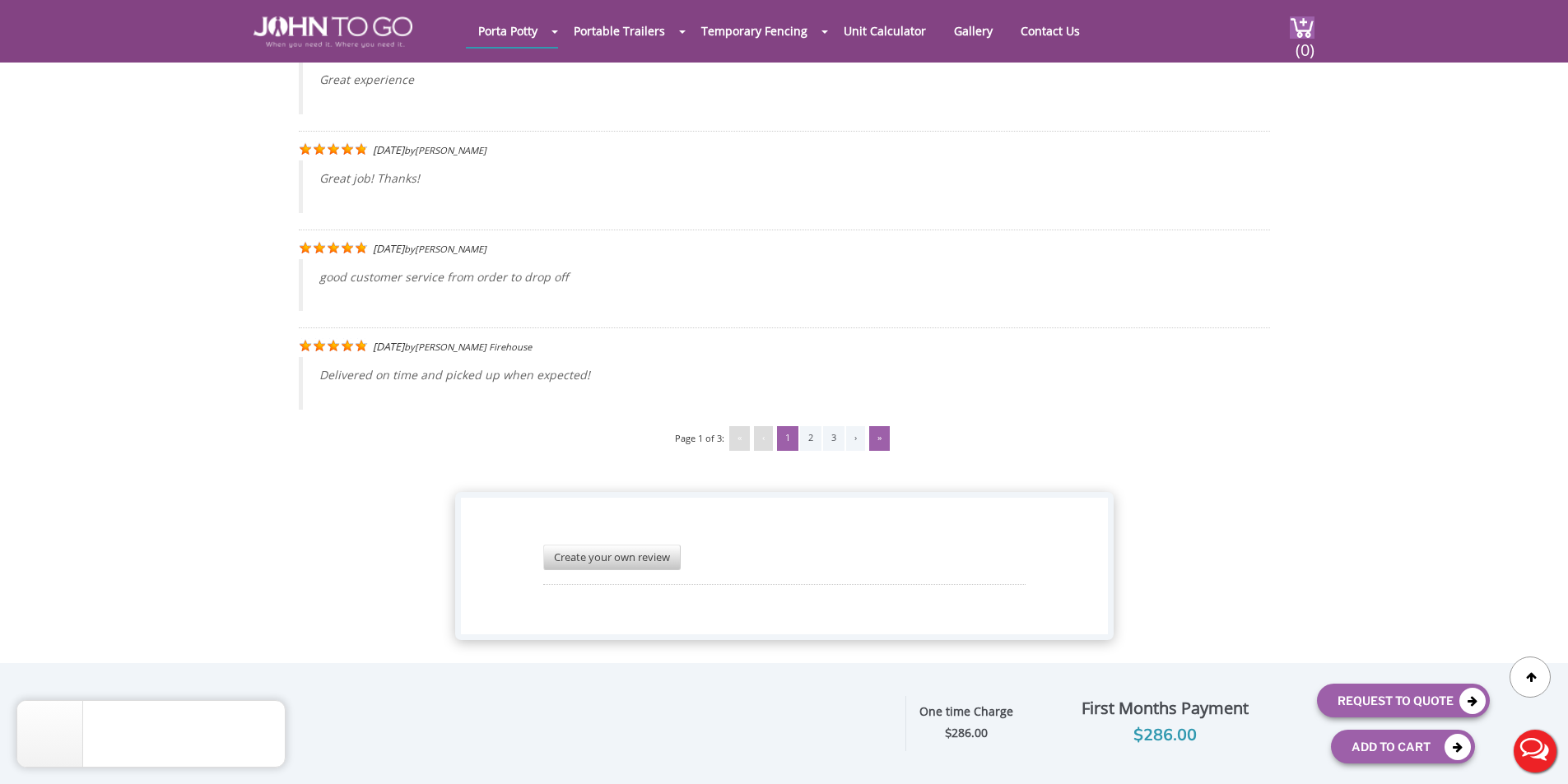
click at [881, 444] on div "»" at bounding box center [879, 438] width 20 height 24
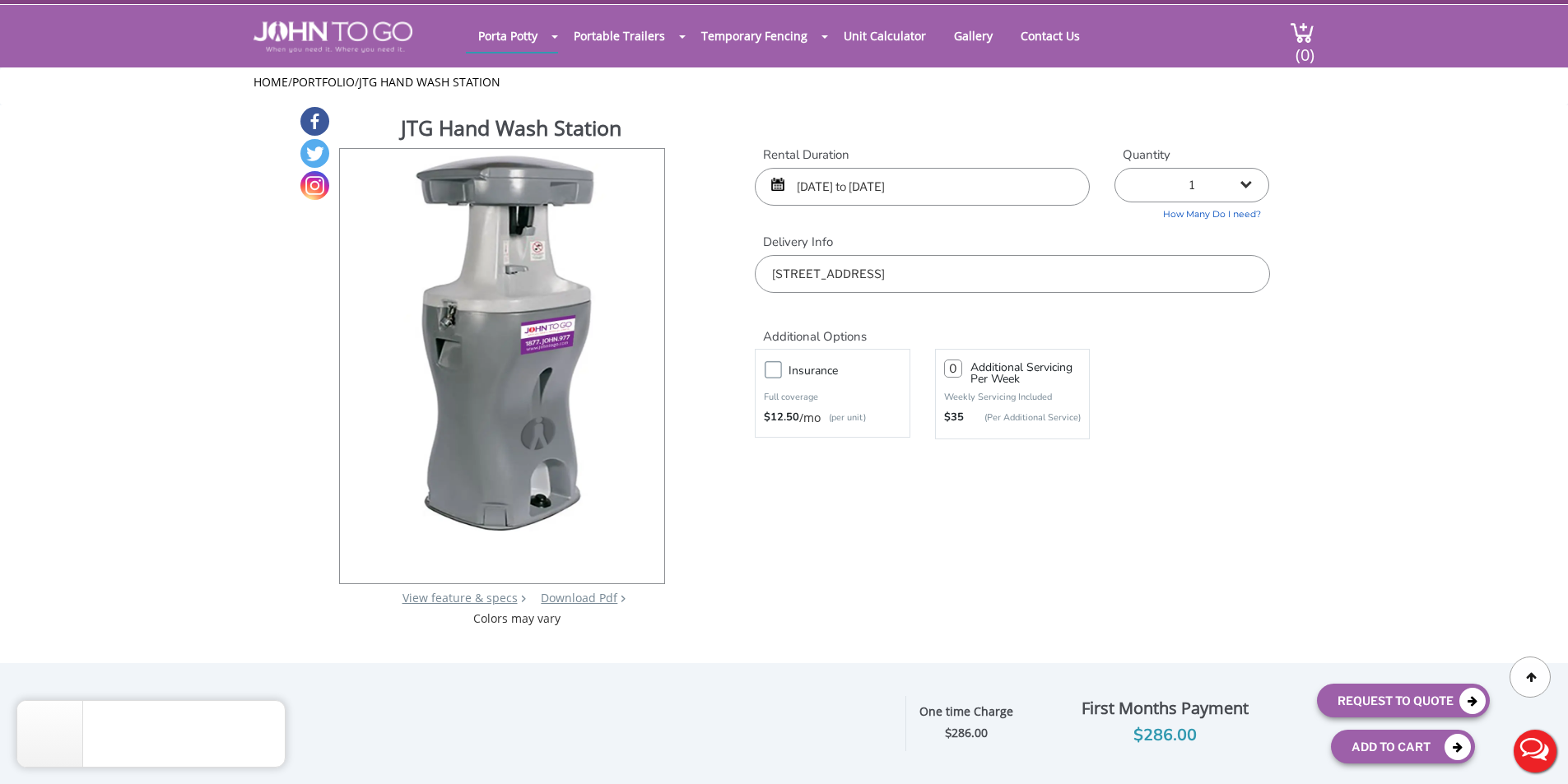
scroll to position [0, 0]
